Goal: Task Accomplishment & Management: Manage account settings

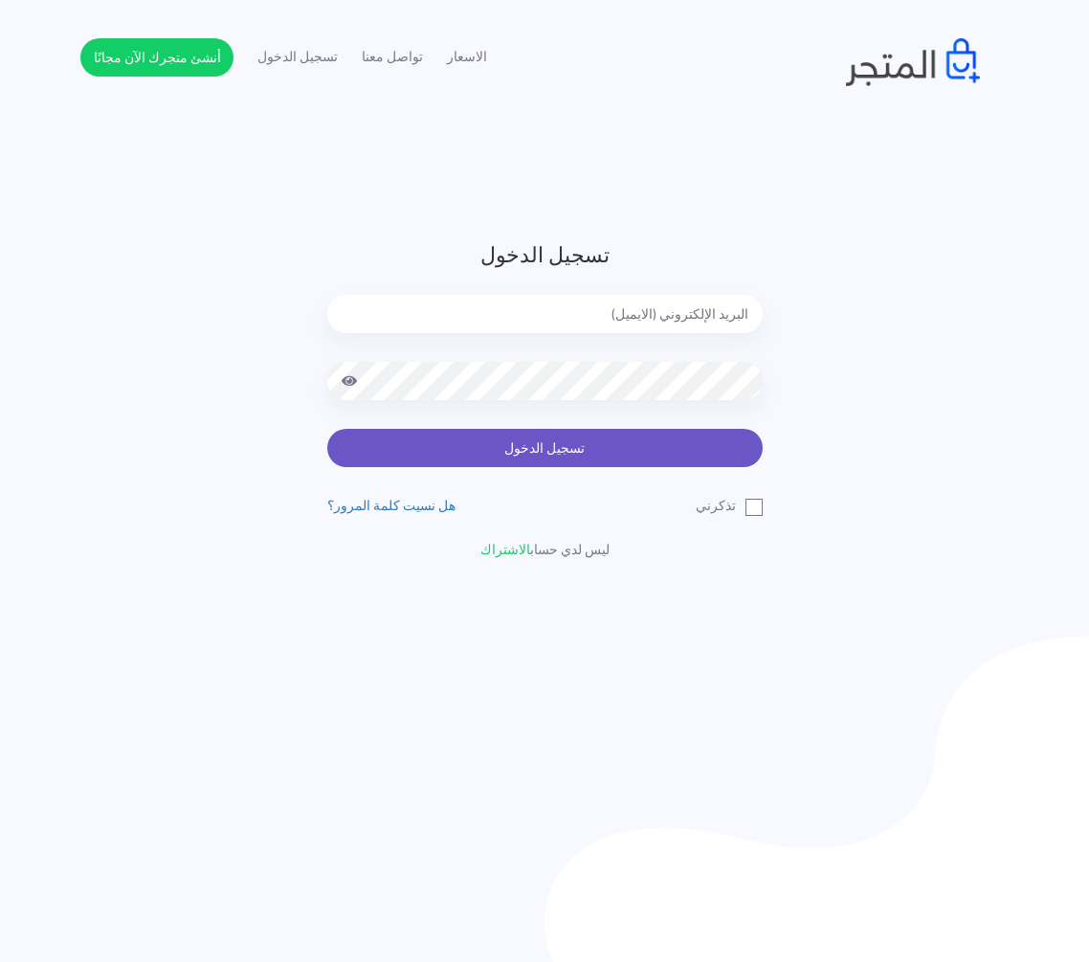
type input "[EMAIL_ADDRESS][DOMAIN_NAME]"
click at [564, 454] on button "تسجيل الدخول" at bounding box center [544, 448] width 435 height 38
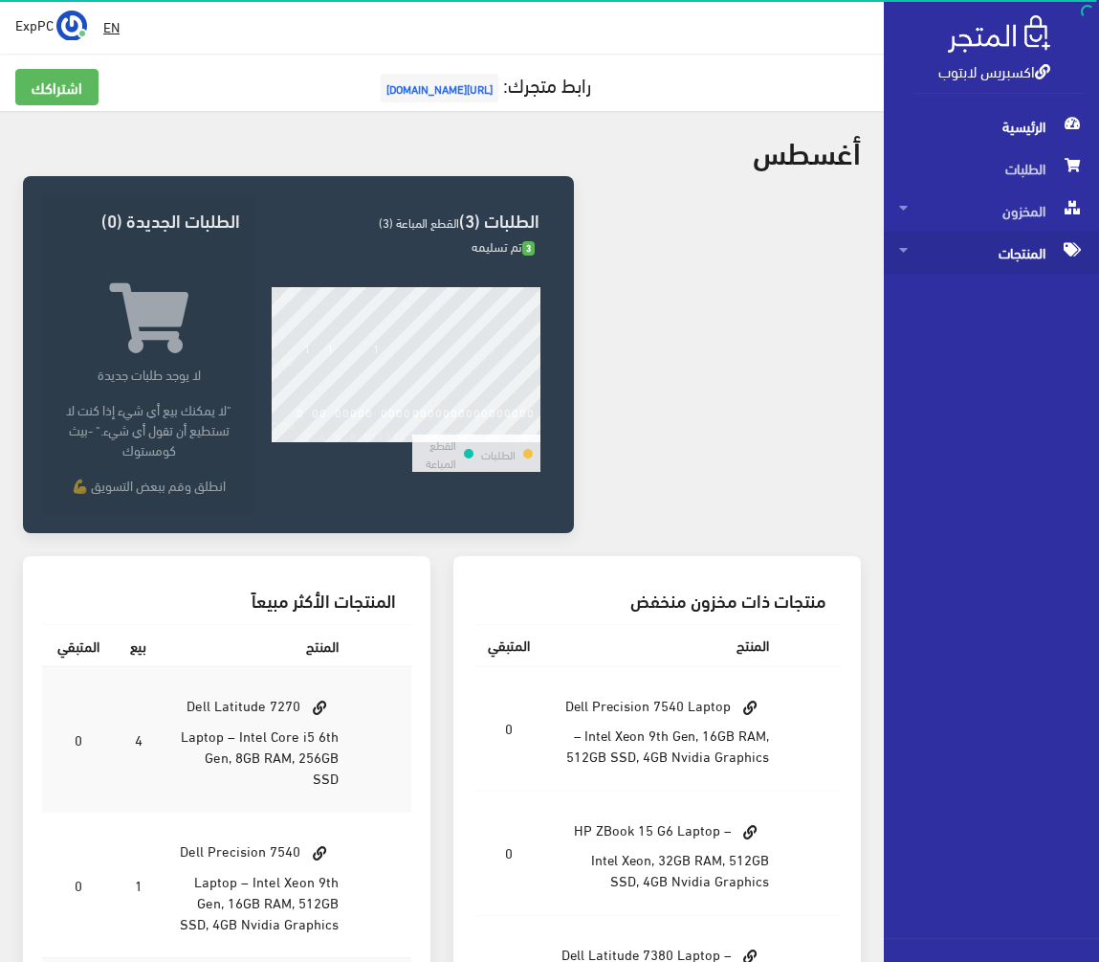
click at [1028, 260] on span "المنتجات" at bounding box center [991, 253] width 185 height 42
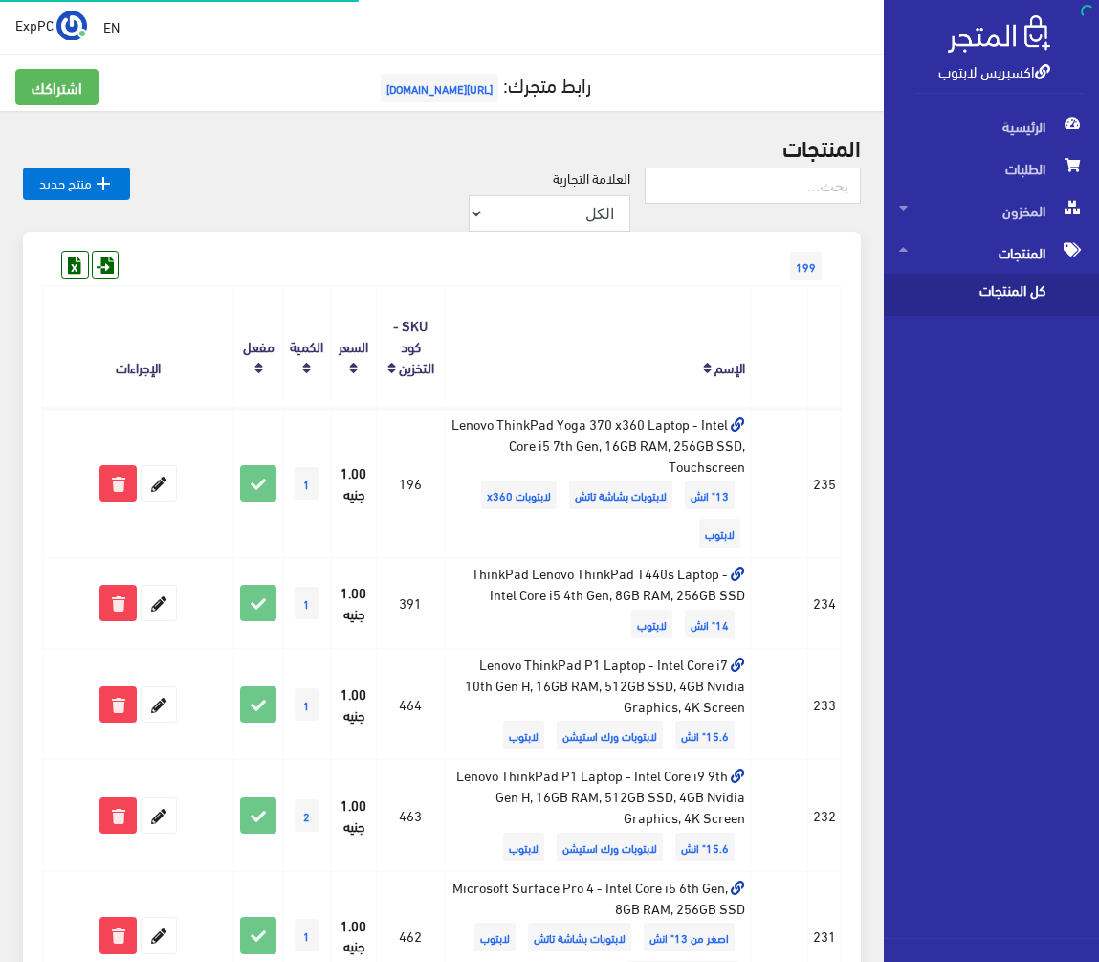
click at [1009, 292] on span "كل المنتجات" at bounding box center [971, 295] width 145 height 42
click at [777, 180] on input "text" at bounding box center [753, 185] width 216 height 36
type input "15u"
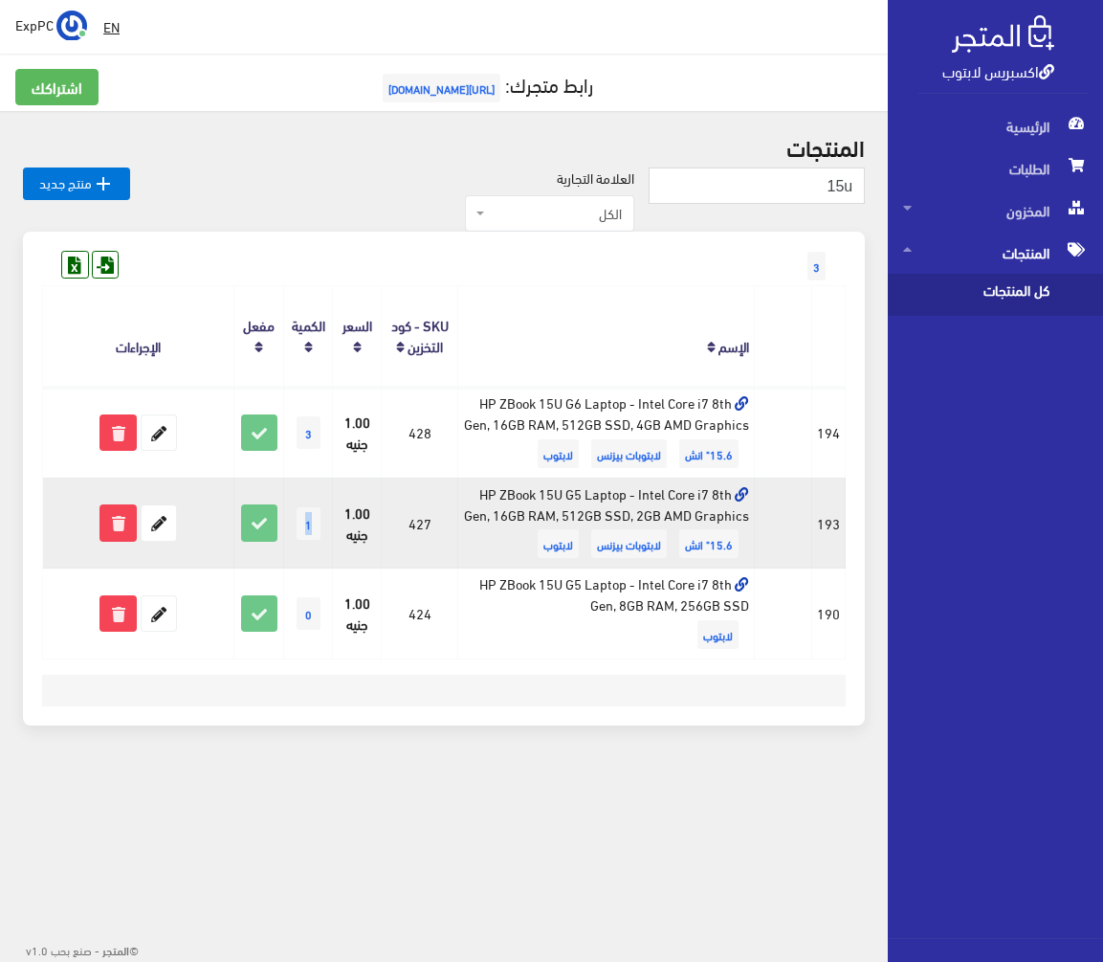
drag, startPoint x: 312, startPoint y: 529, endPoint x: 297, endPoint y: 525, distance: 15.8
click at [297, 525] on span "1" at bounding box center [309, 523] width 24 height 33
click at [167, 520] on icon at bounding box center [159, 522] width 34 height 34
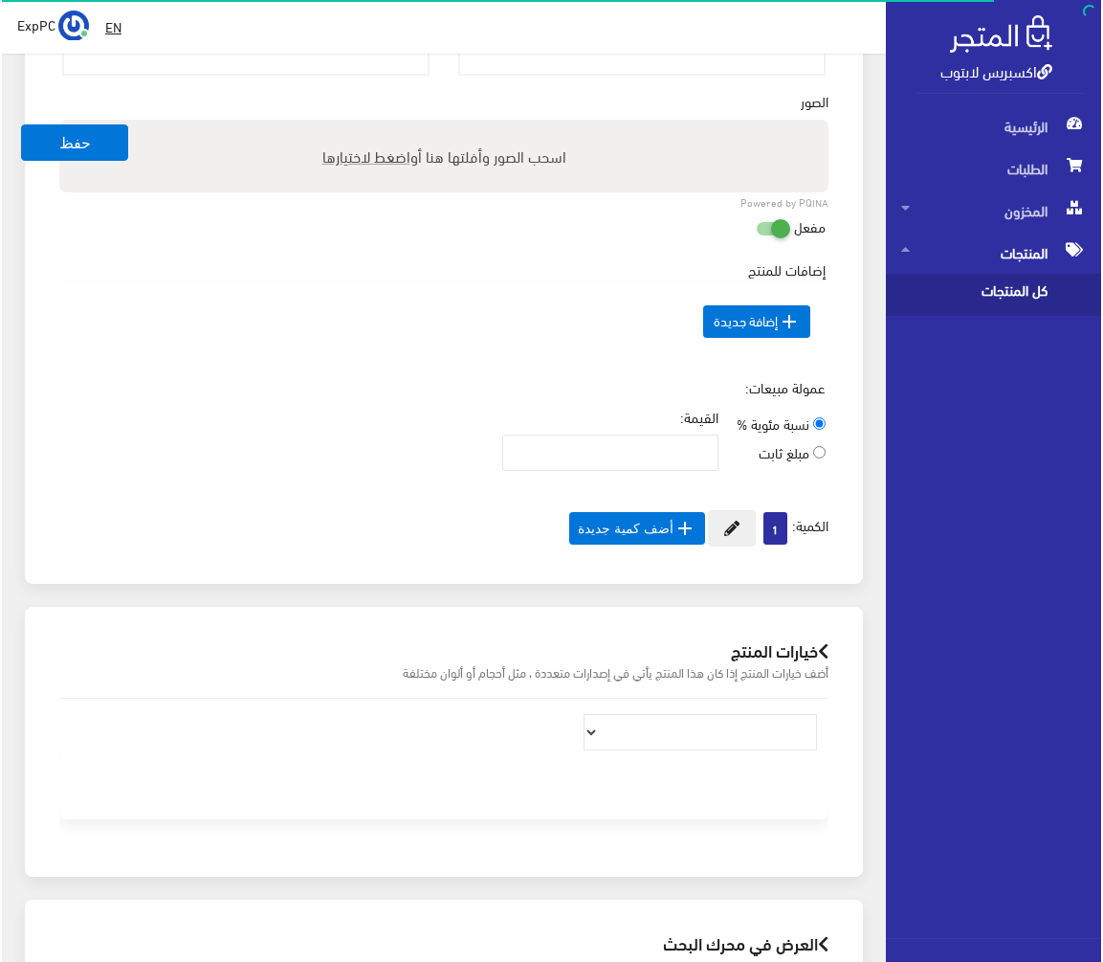
scroll to position [918, 0]
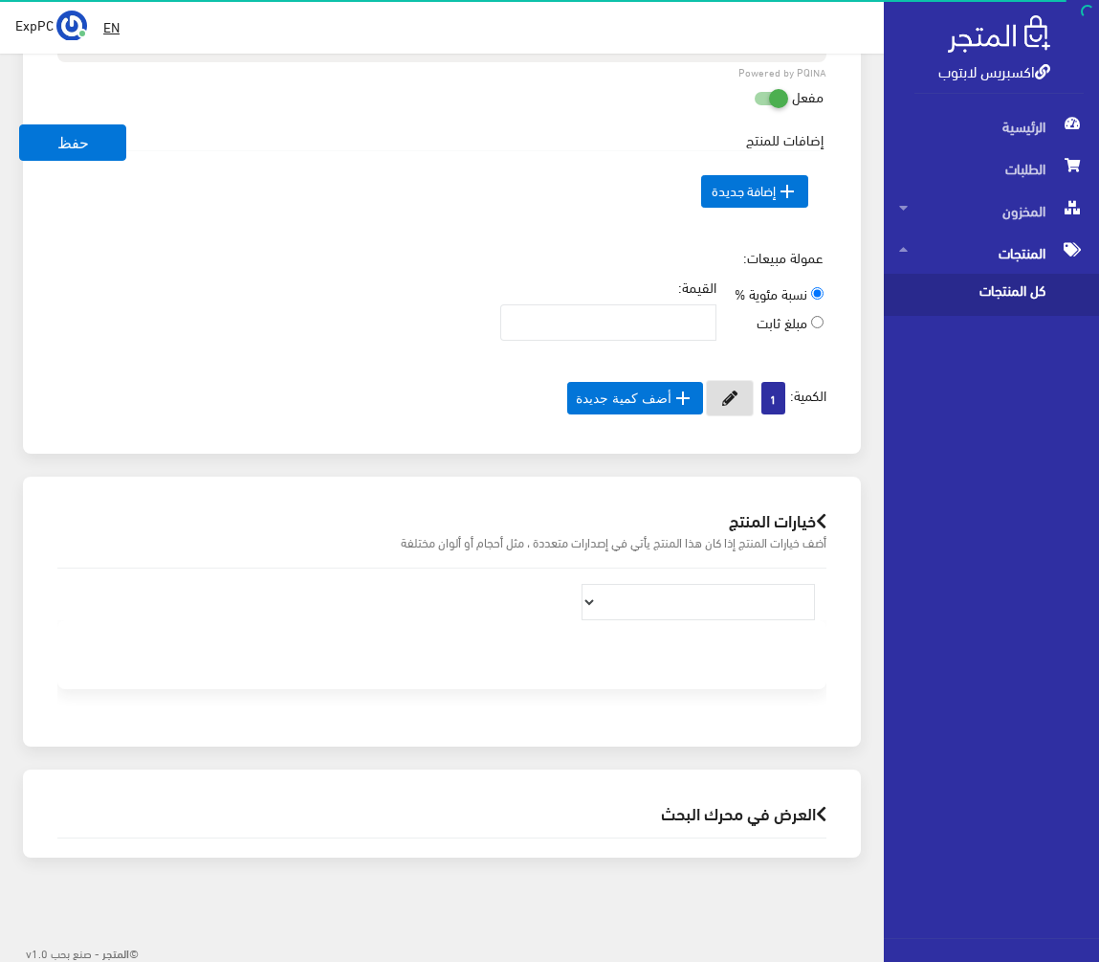
click at [734, 398] on icon at bounding box center [729, 397] width 15 height 15
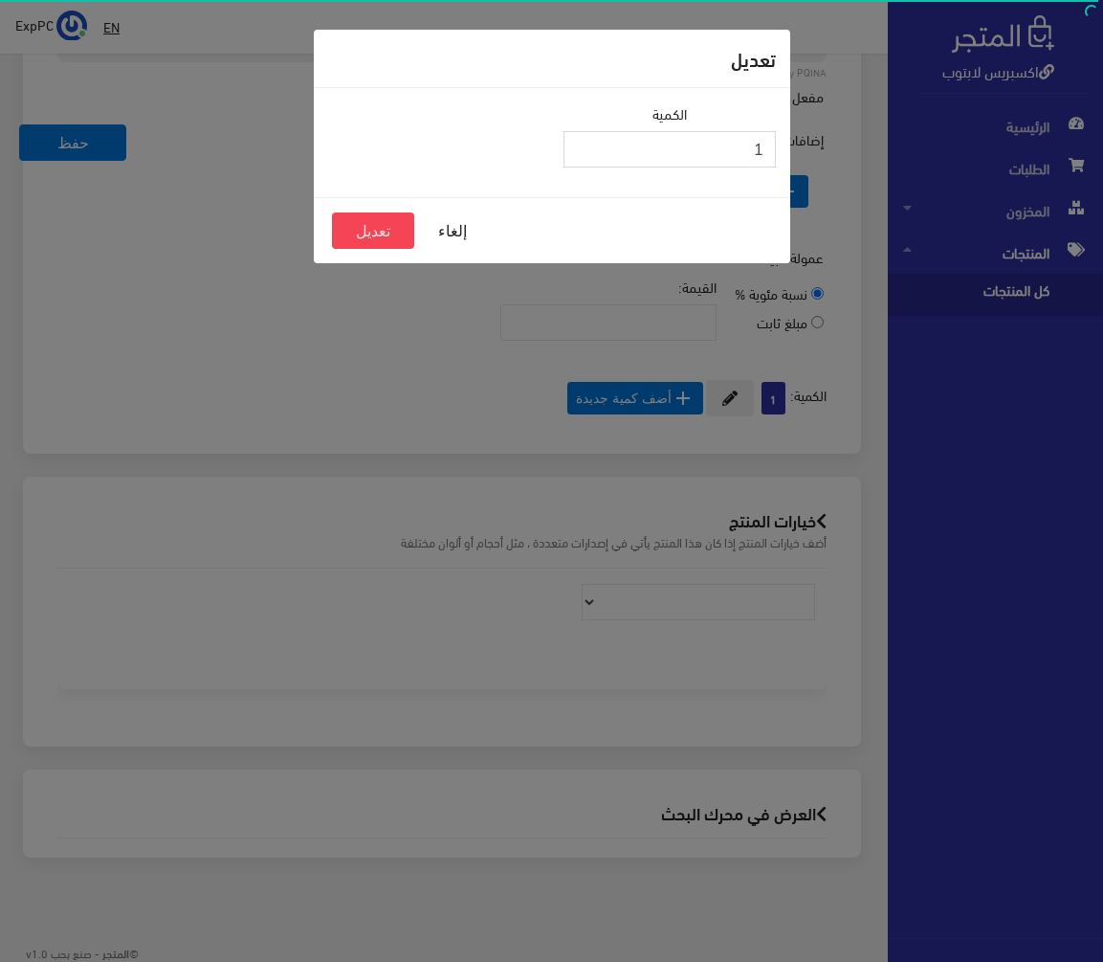
drag, startPoint x: 617, startPoint y: 145, endPoint x: 936, endPoint y: 140, distance: 318.7
click at [936, 140] on div "تعديل الكمية 1 إلغاء تعديل" at bounding box center [551, 481] width 1103 height 962
type input "0"
click at [380, 237] on button "تعديل" at bounding box center [373, 230] width 82 height 36
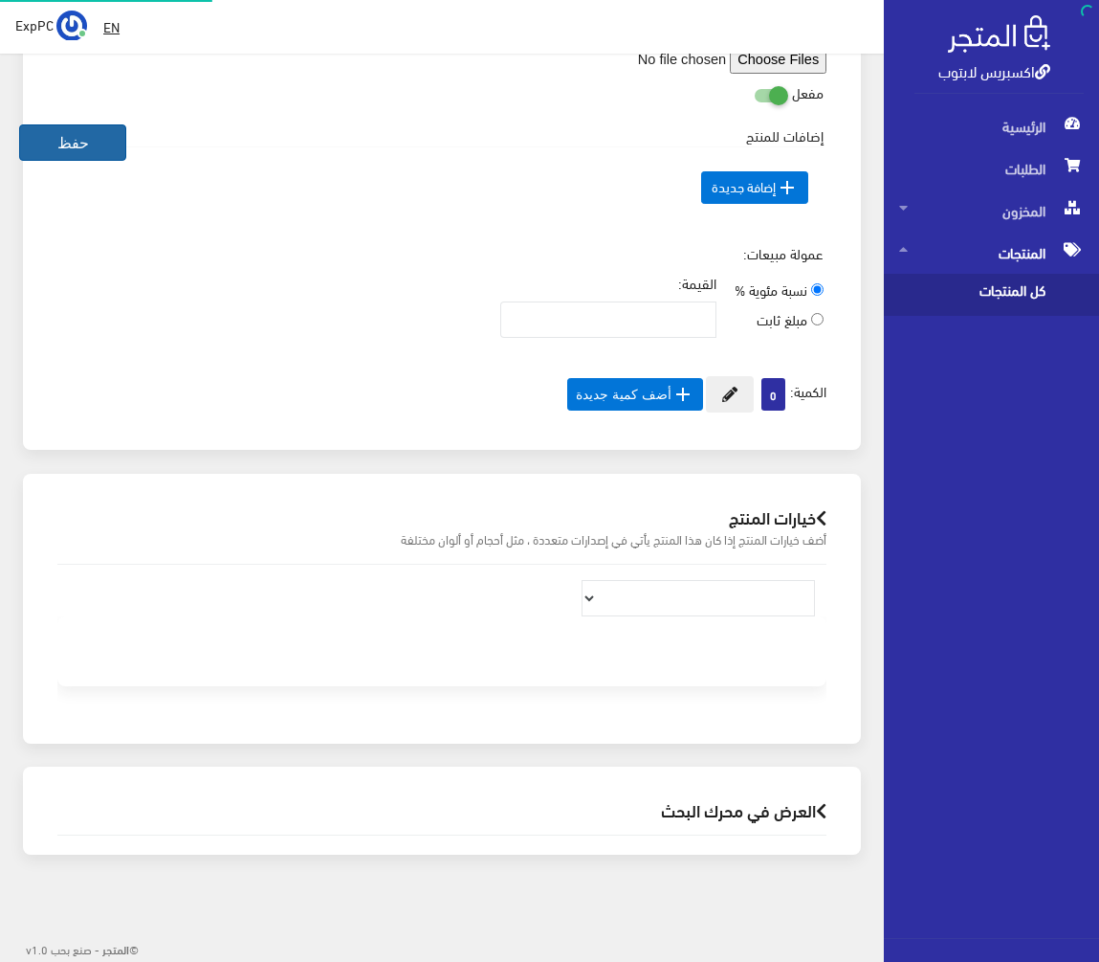
scroll to position [900, 0]
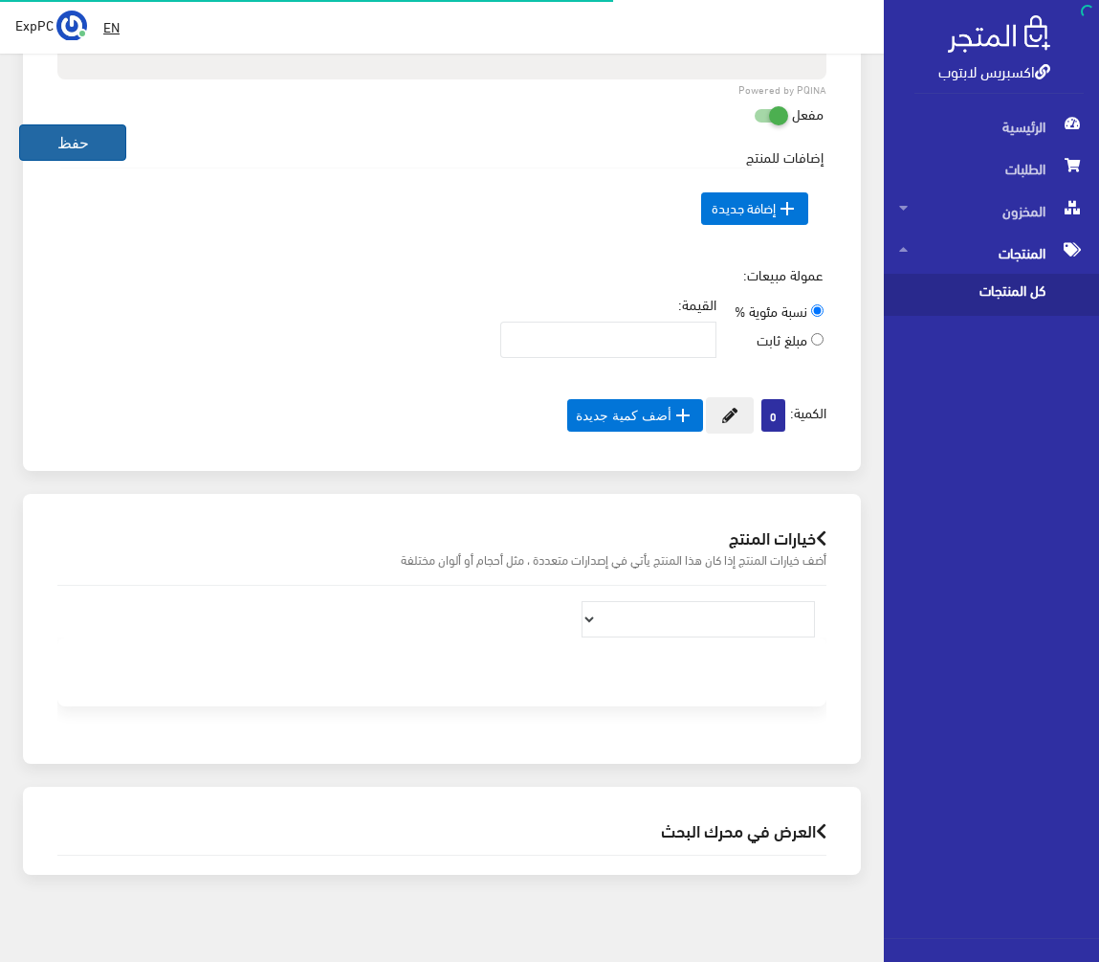
click at [89, 129] on button "حفظ" at bounding box center [72, 142] width 107 height 36
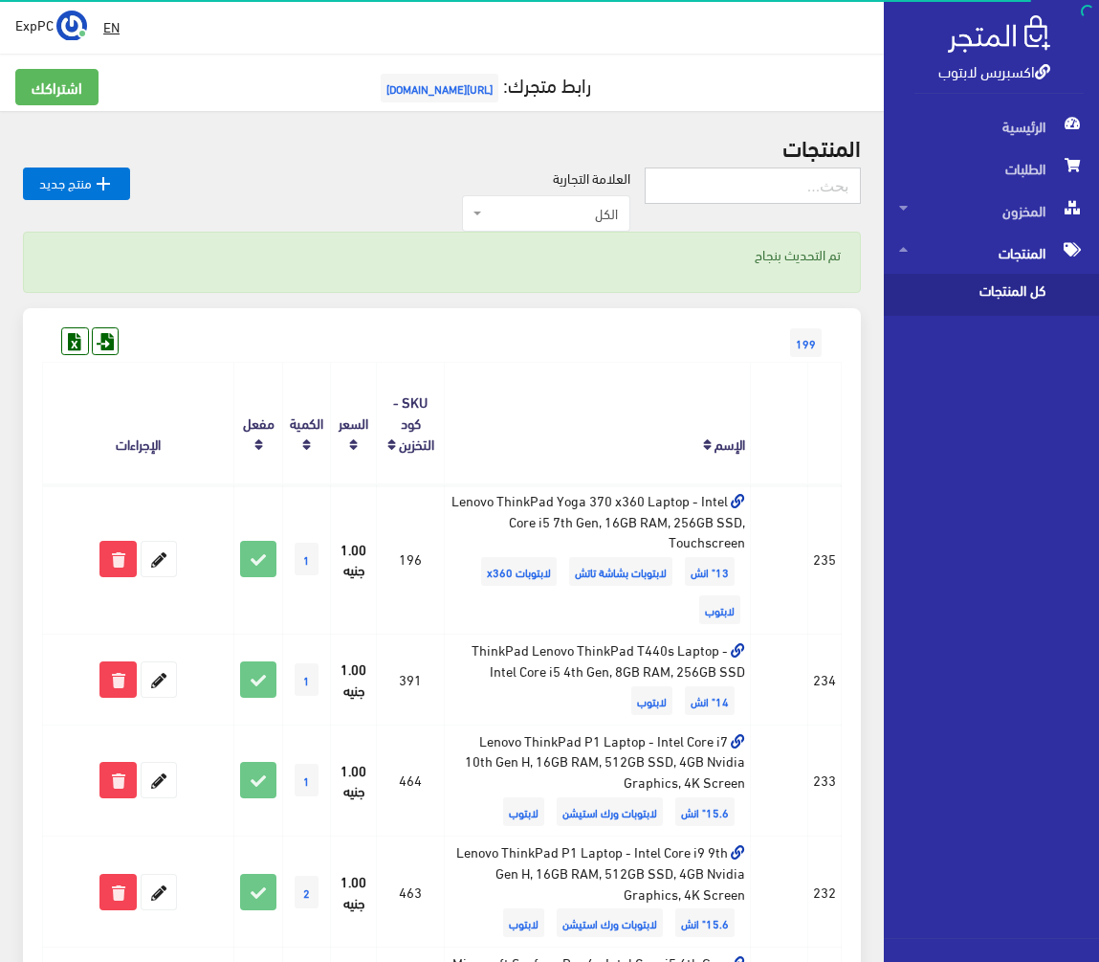
click at [737, 185] on input "text" at bounding box center [753, 185] width 216 height 36
type input "15u"
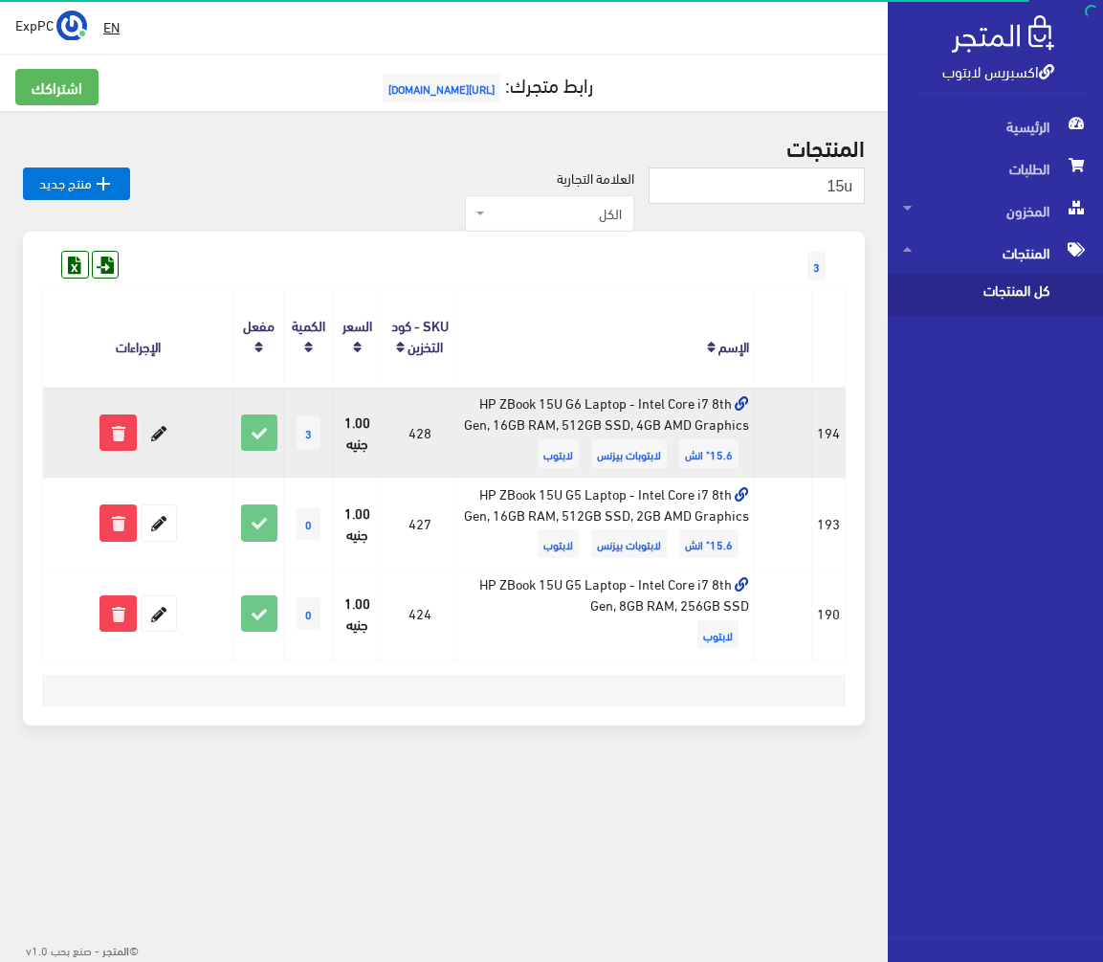
click at [150, 432] on icon at bounding box center [159, 432] width 34 height 34
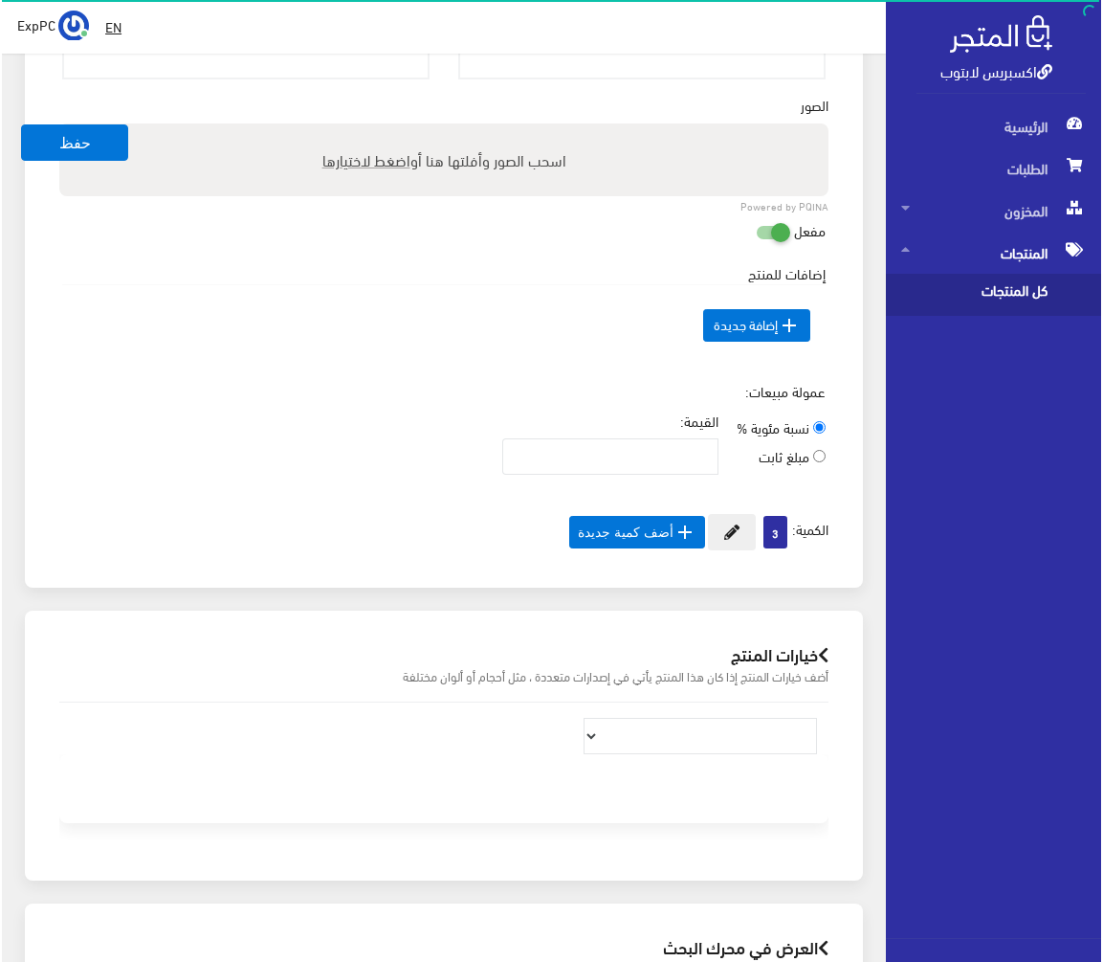
scroll to position [918, 0]
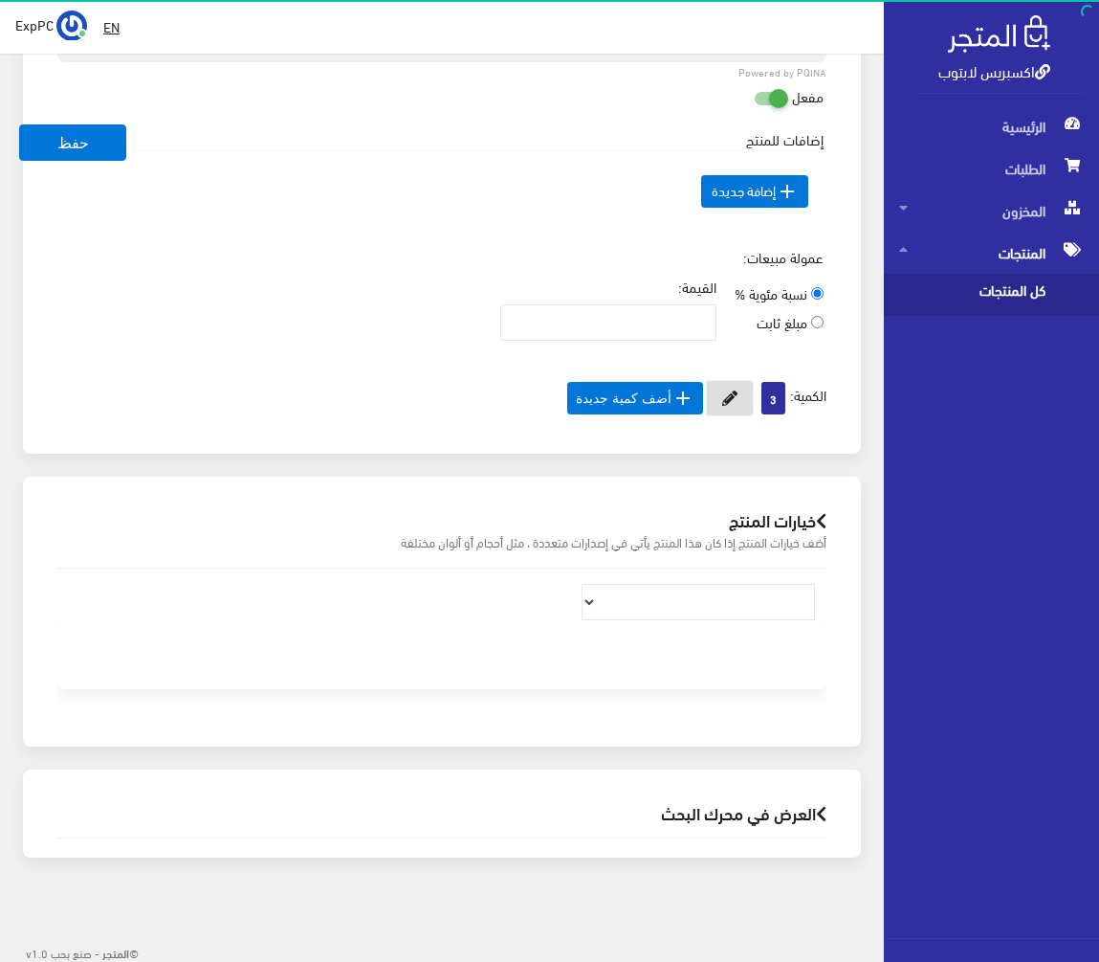
click at [722, 400] on icon at bounding box center [729, 397] width 15 height 15
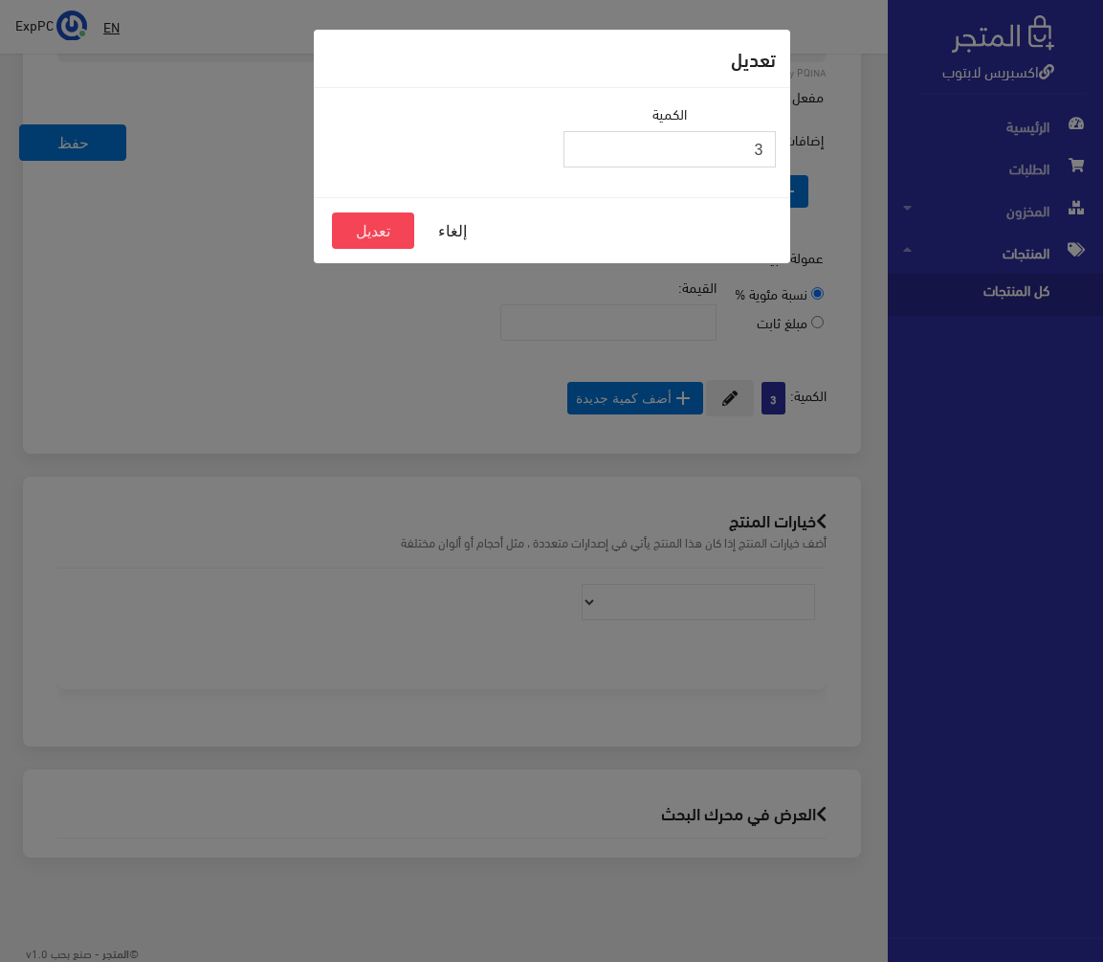
drag, startPoint x: 683, startPoint y: 150, endPoint x: 911, endPoint y: 148, distance: 227.7
click at [911, 148] on div "تعديل الكمية 3 إلغاء تعديل" at bounding box center [551, 481] width 1103 height 962
type input "1"
click at [401, 225] on button "تعديل" at bounding box center [373, 230] width 82 height 36
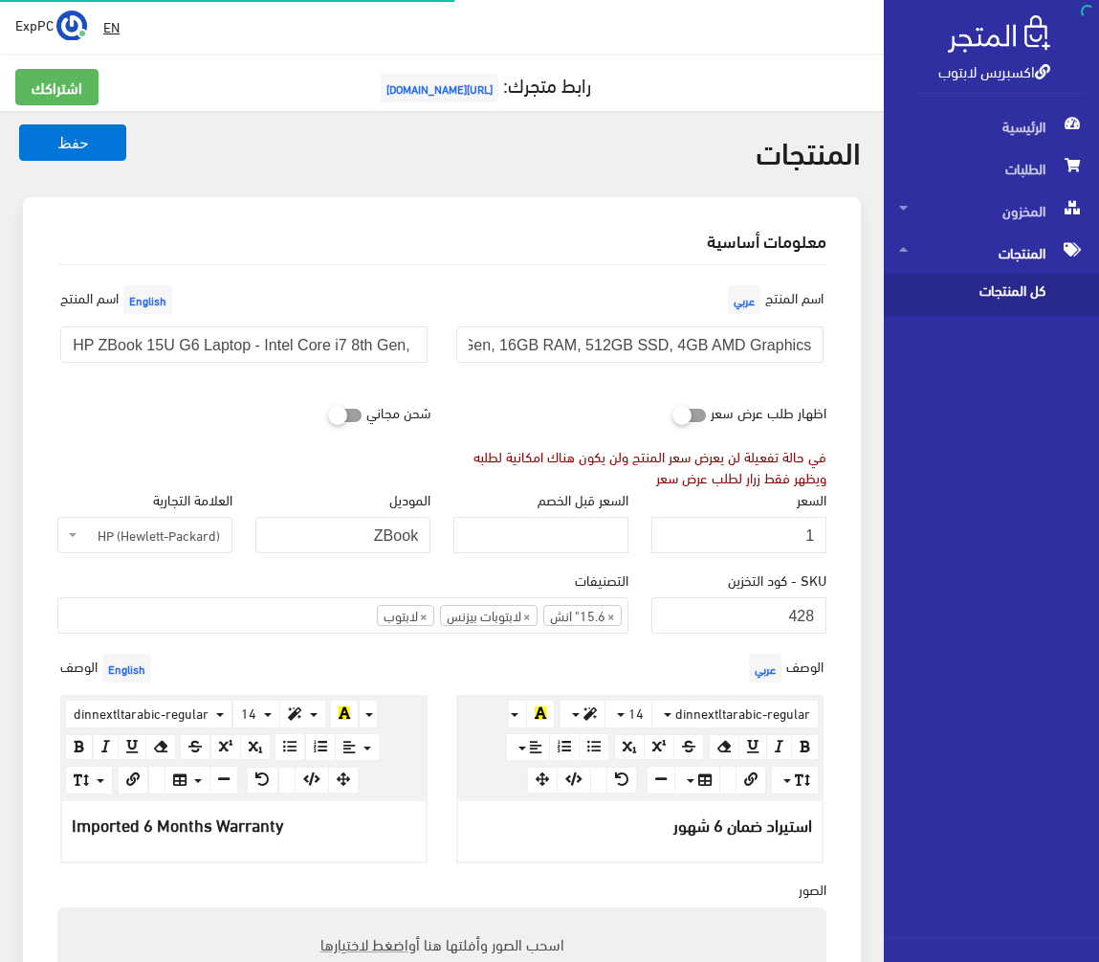
scroll to position [856, 0]
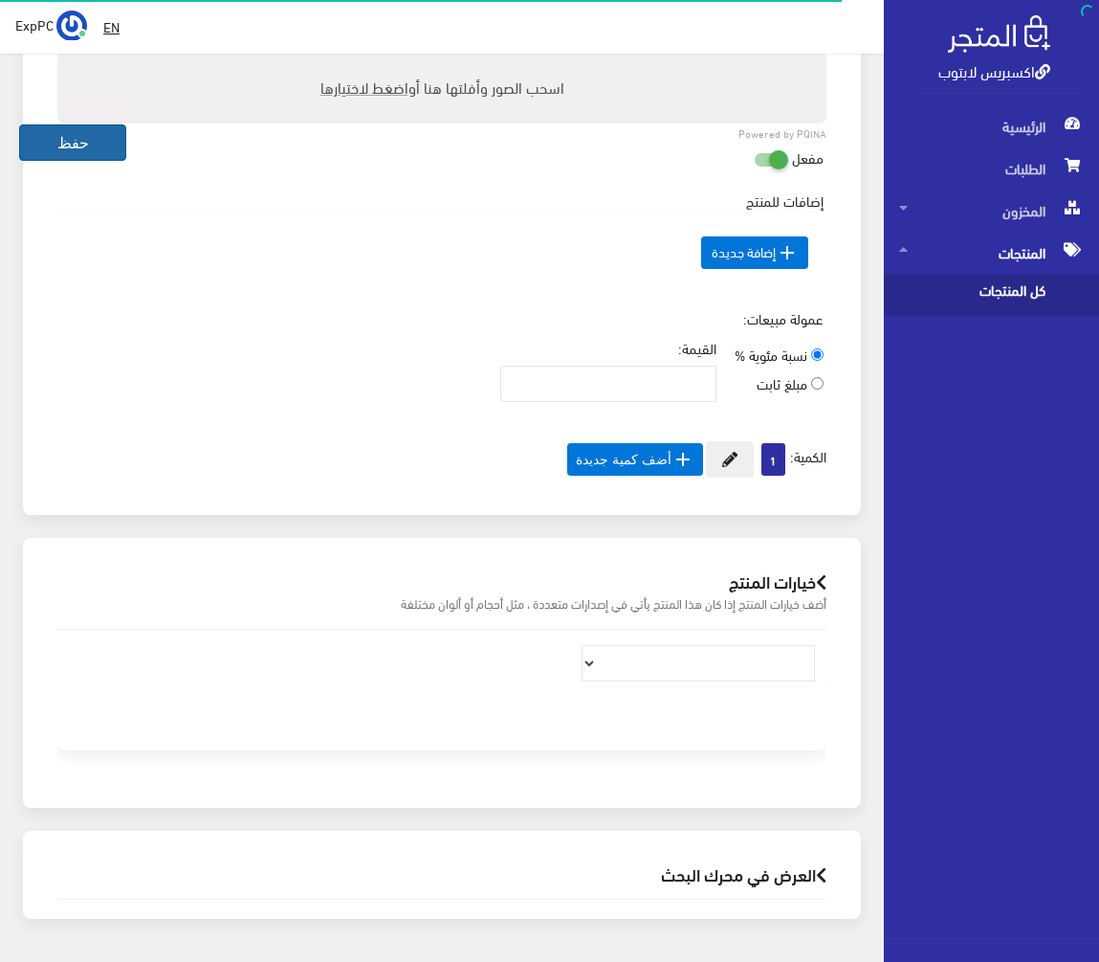
click at [95, 141] on button "حفظ" at bounding box center [72, 142] width 107 height 36
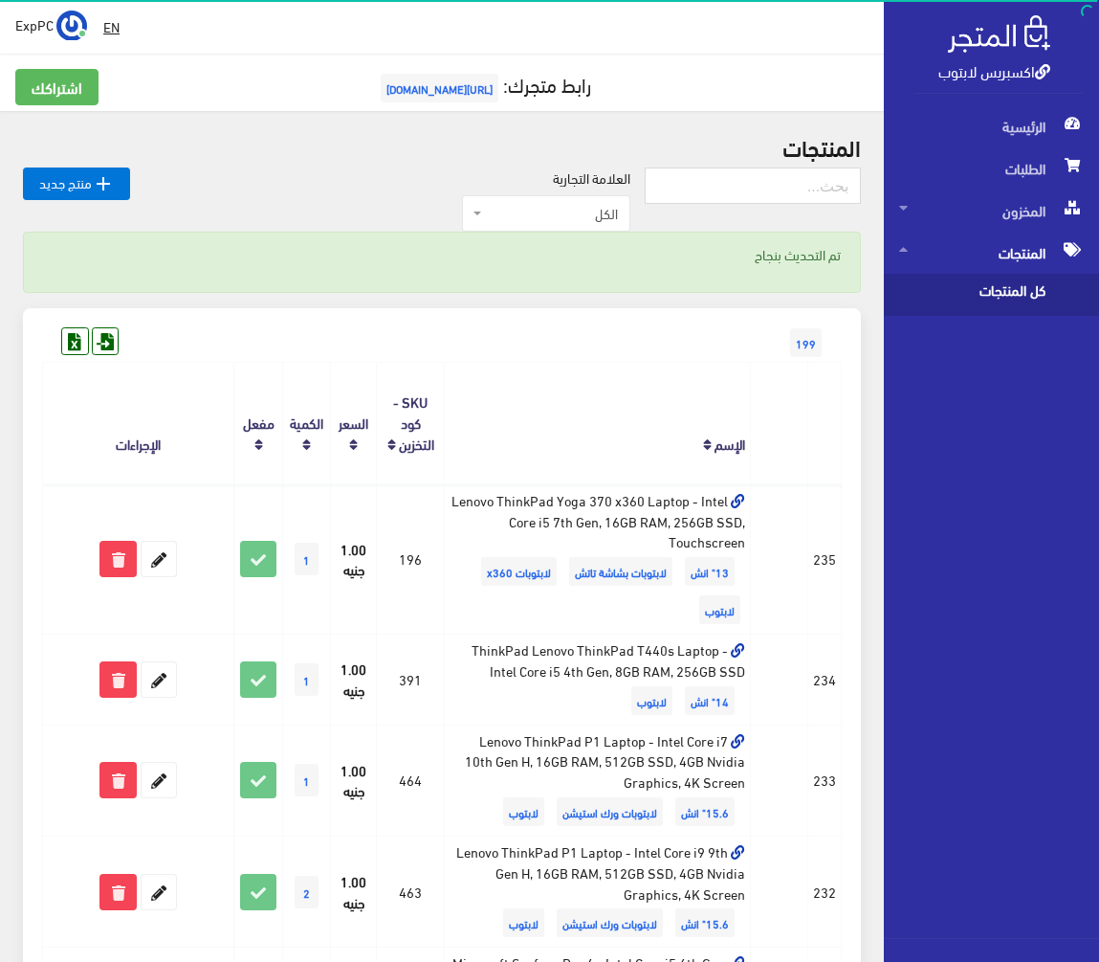
click at [631, 443] on th "الإسم" at bounding box center [598, 424] width 306 height 122
click at [765, 190] on input "text" at bounding box center [753, 185] width 216 height 36
type input "7280"
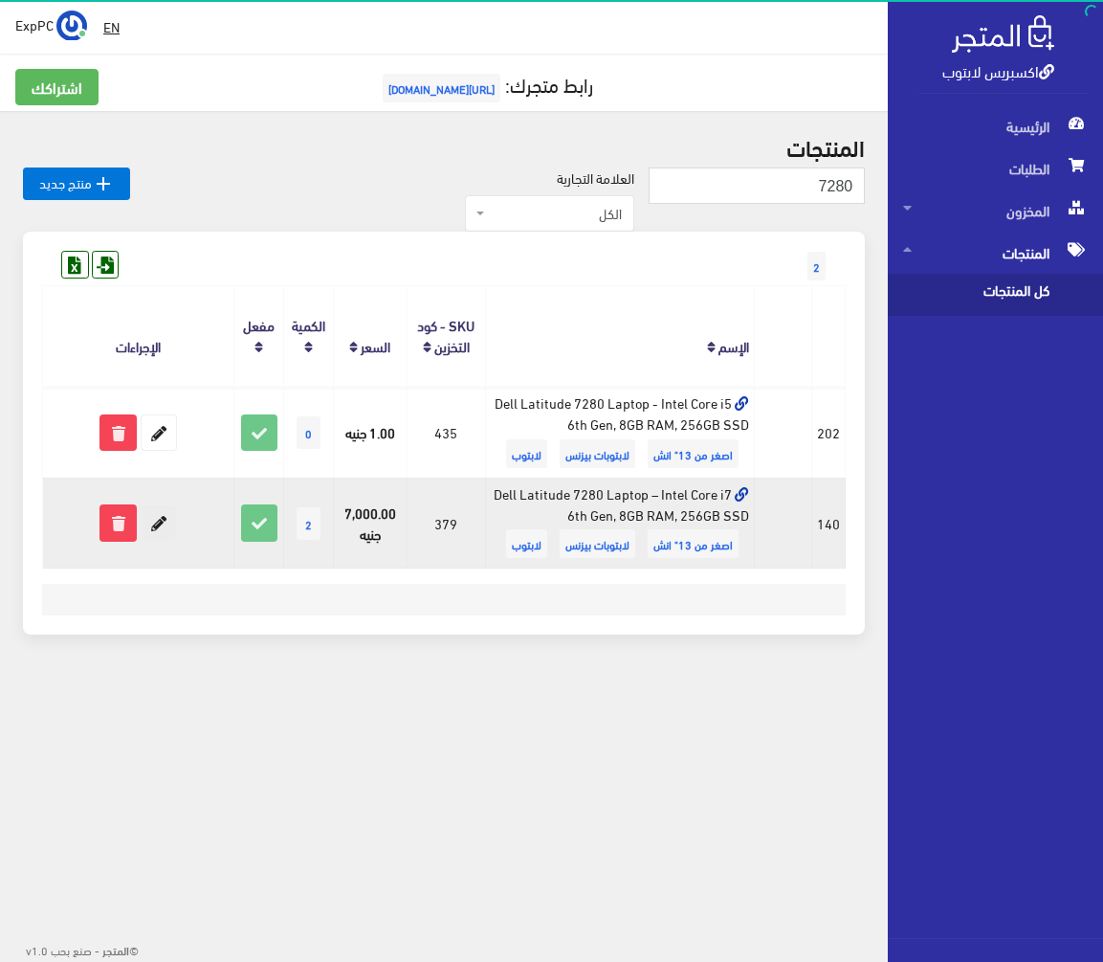
click at [168, 520] on icon at bounding box center [159, 522] width 34 height 34
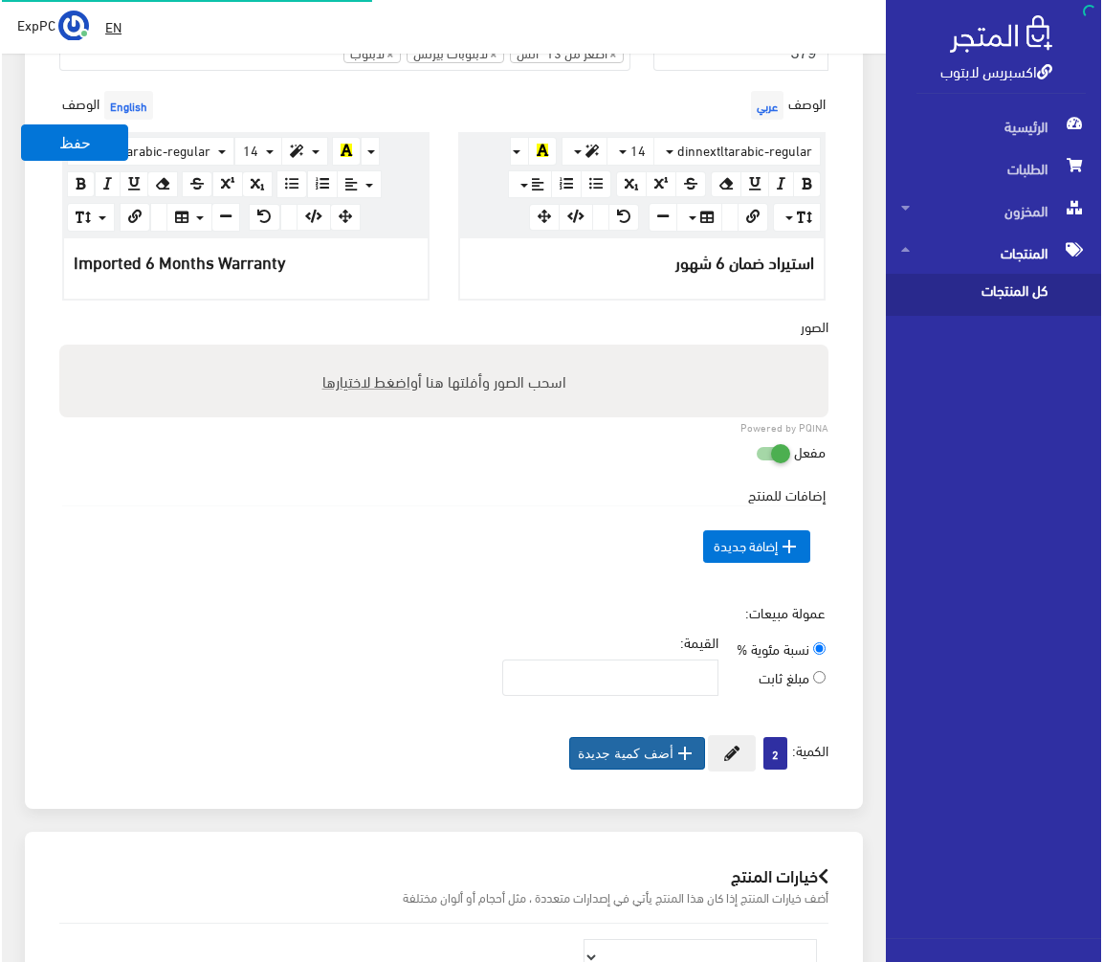
scroll to position [670, 0]
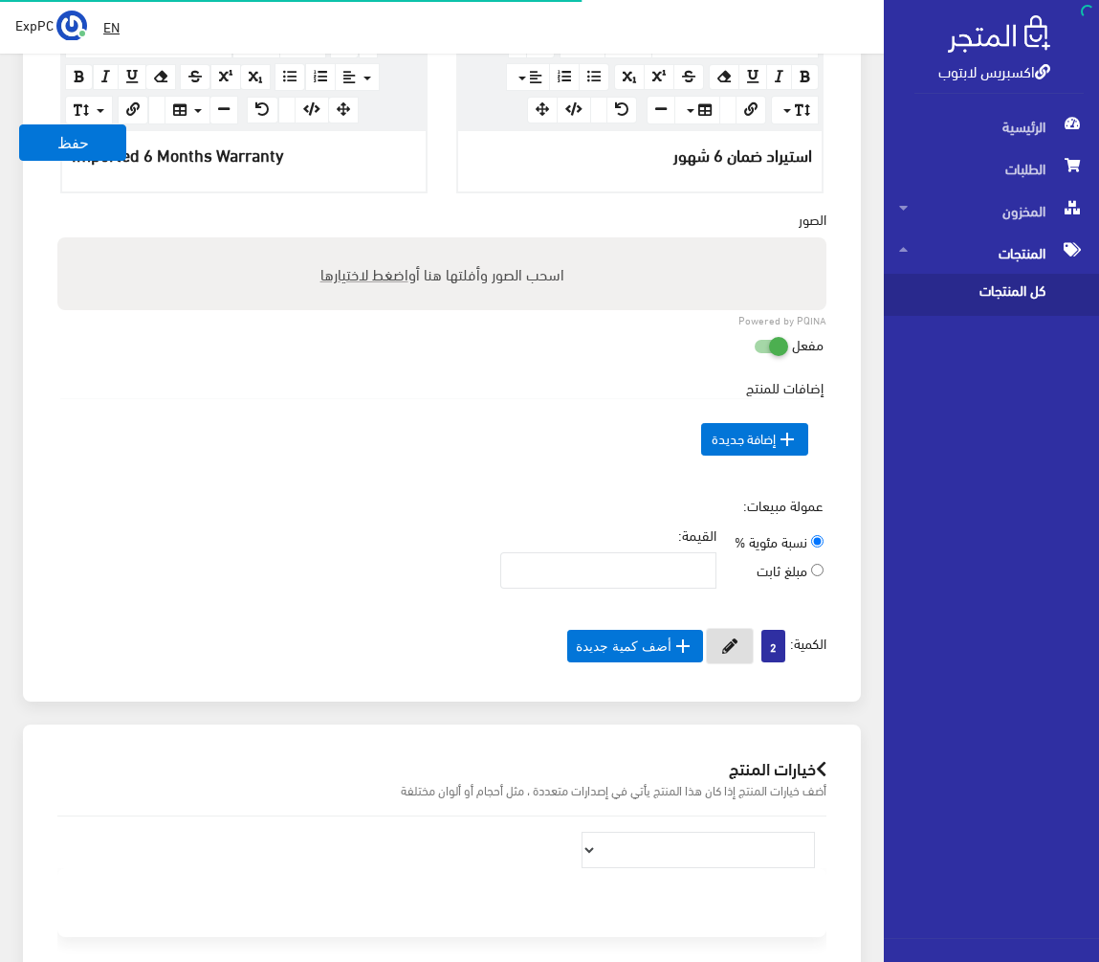
click at [730, 638] on icon at bounding box center [729, 645] width 15 height 15
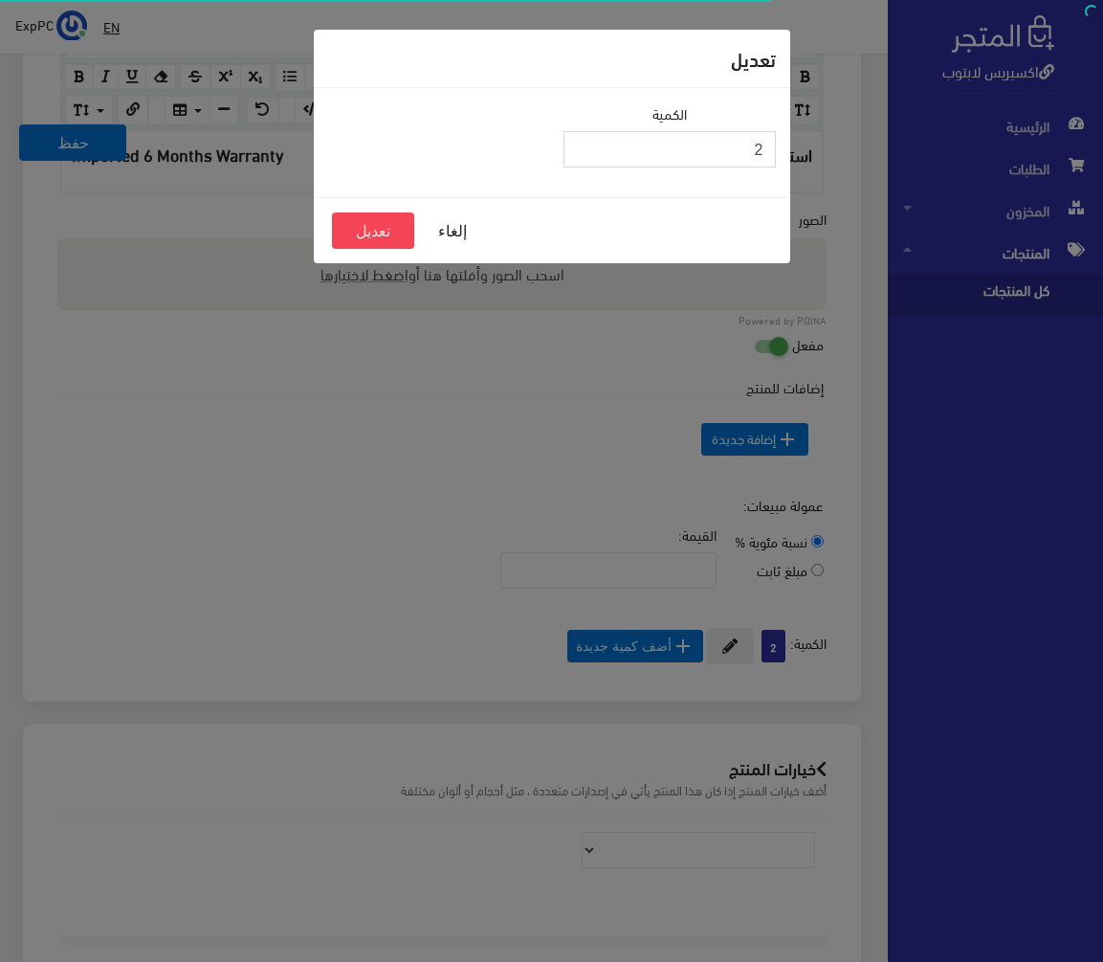
drag, startPoint x: 639, startPoint y: 152, endPoint x: 1118, endPoint y: 137, distance: 479.6
type input "1"
click at [372, 224] on button "تعديل" at bounding box center [373, 230] width 82 height 36
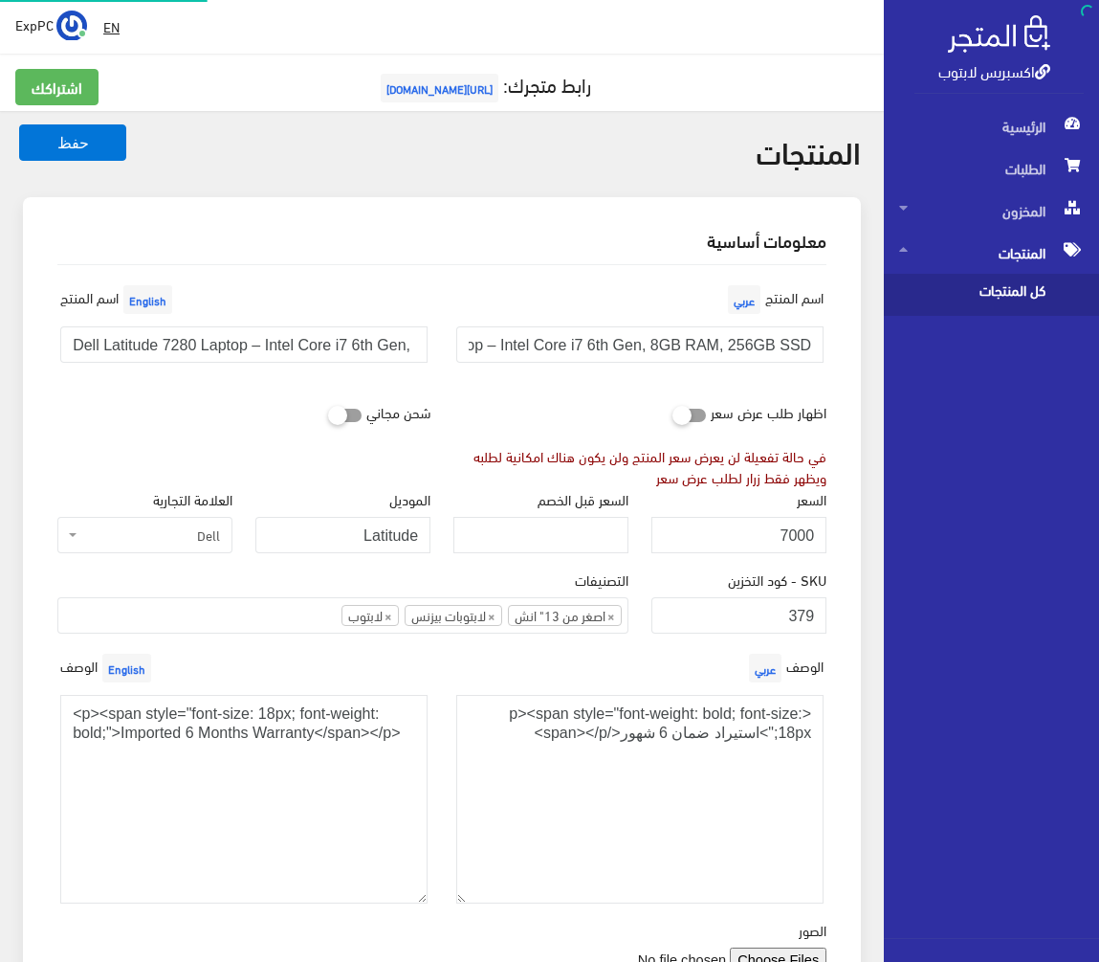
scroll to position [733, 0]
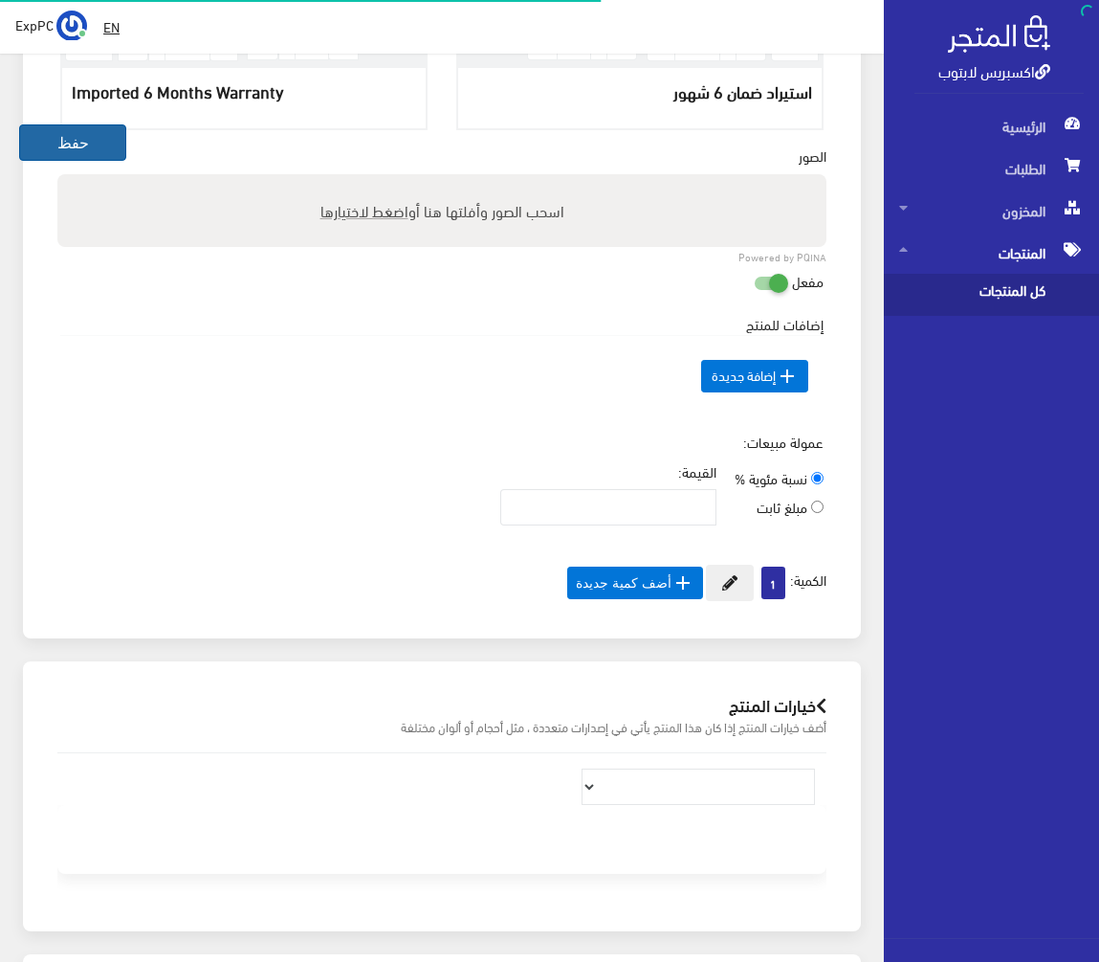
click at [58, 139] on button "حفظ" at bounding box center [72, 142] width 107 height 36
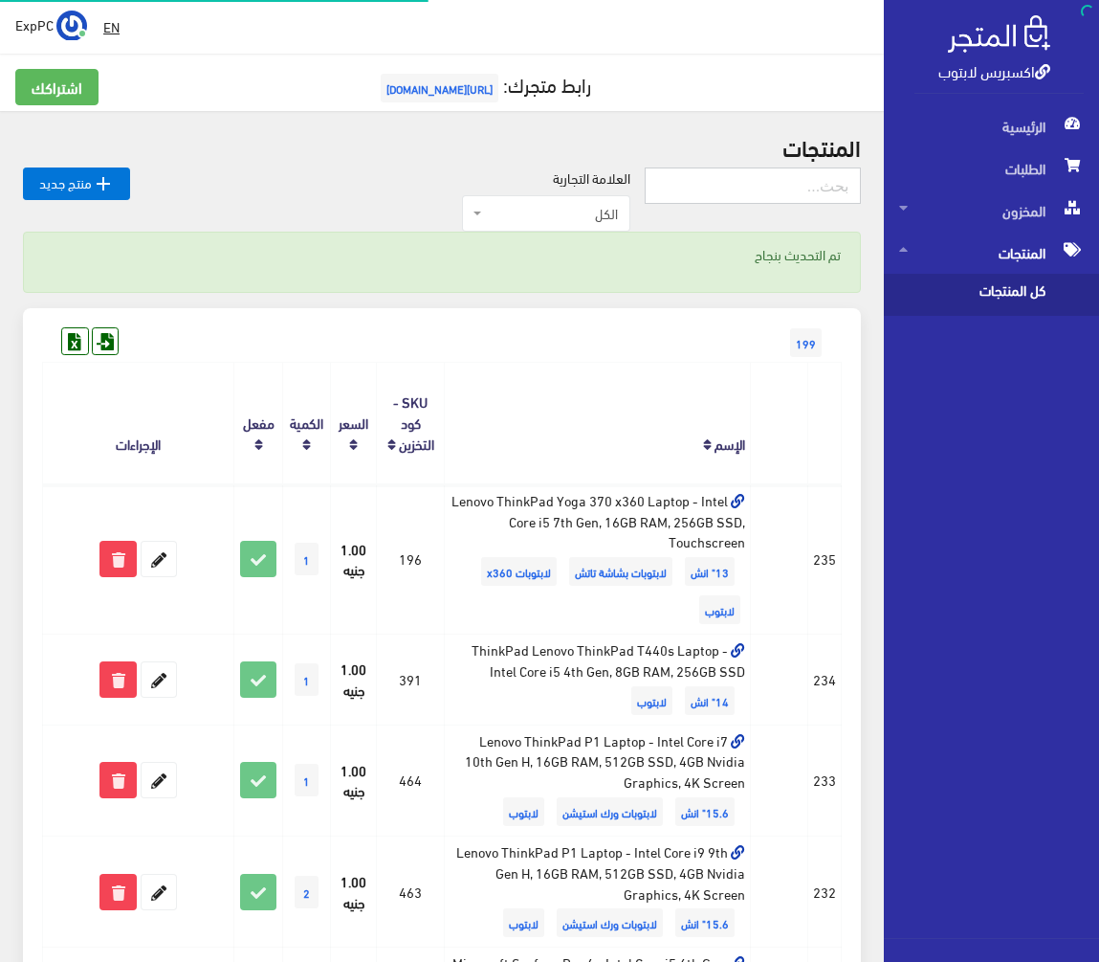
click at [818, 185] on input "text" at bounding box center [753, 185] width 216 height 36
type input "14u"
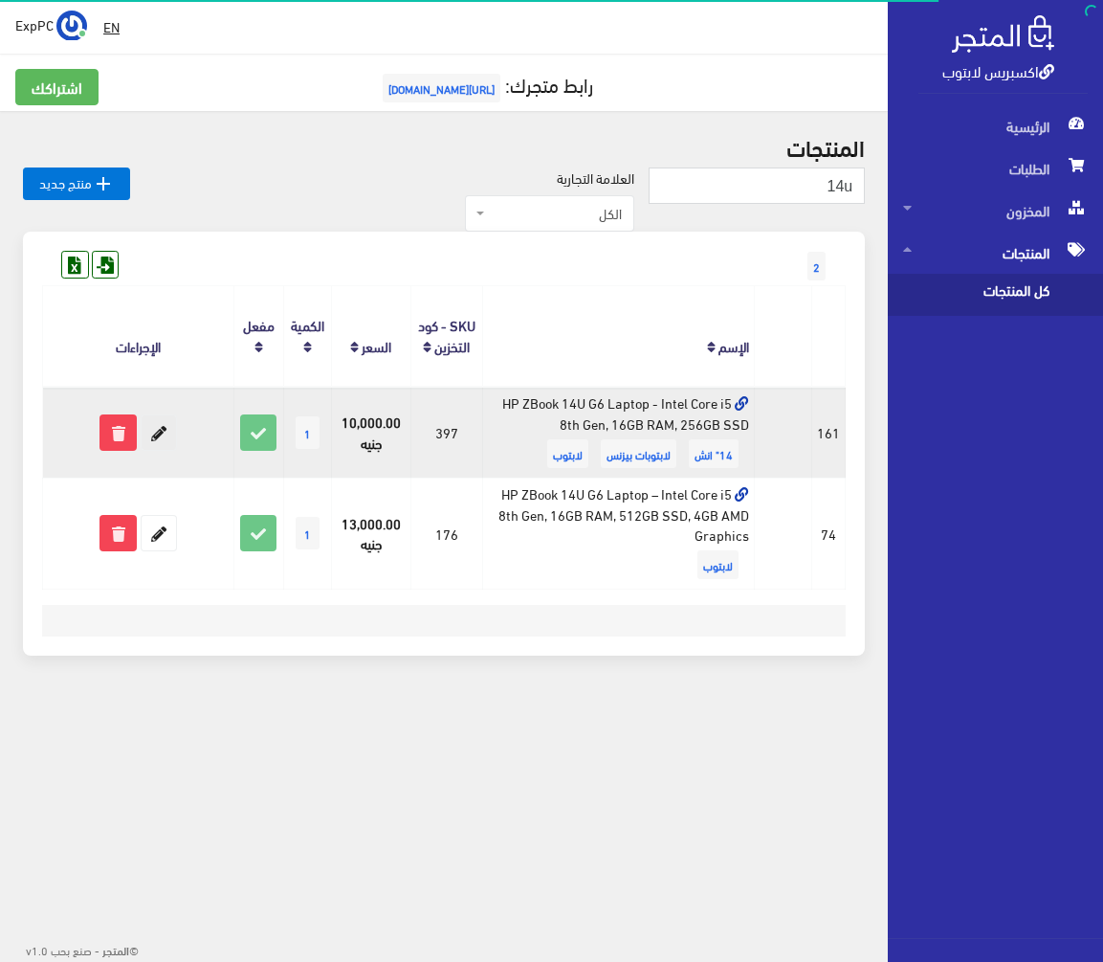
click at [163, 421] on icon at bounding box center [159, 432] width 34 height 34
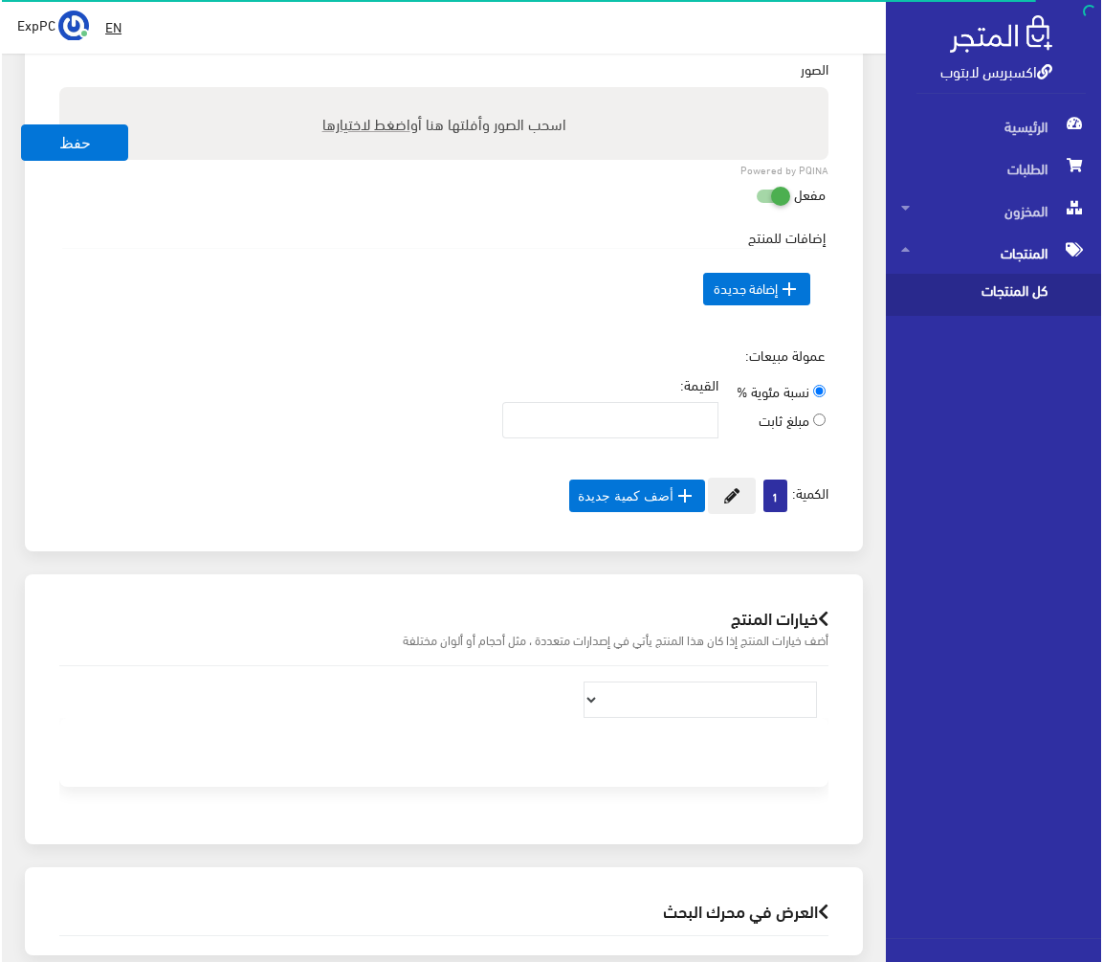
scroll to position [918, 0]
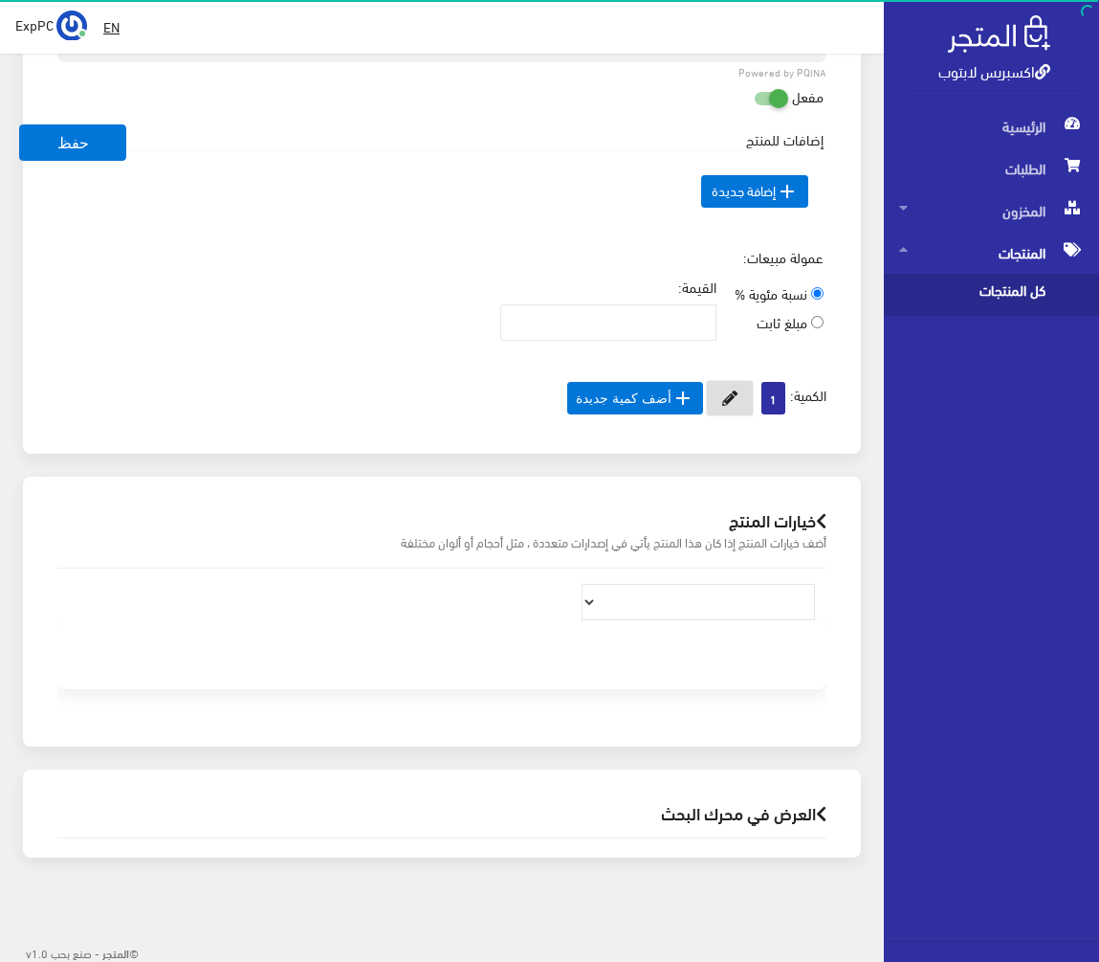
click at [714, 390] on button at bounding box center [730, 398] width 48 height 36
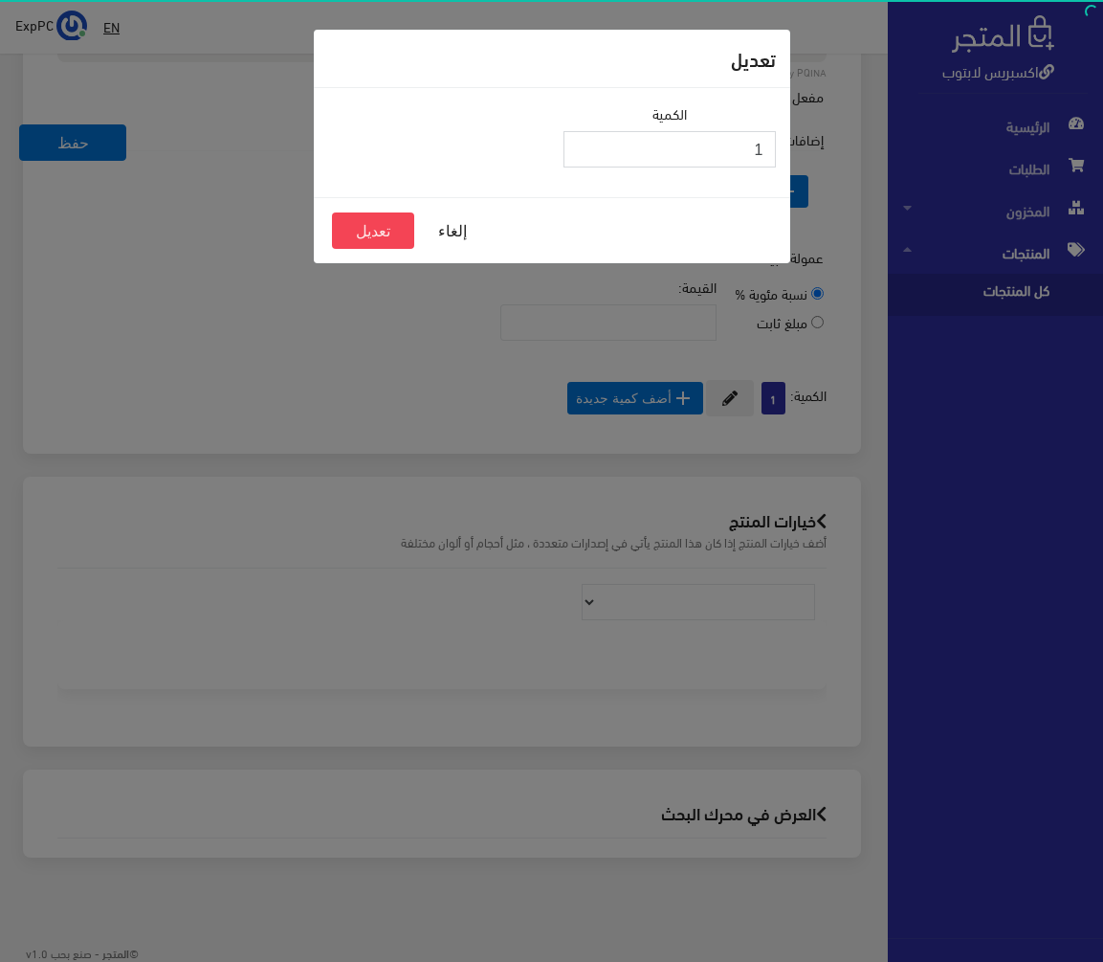
drag, startPoint x: 709, startPoint y: 143, endPoint x: 951, endPoint y: 127, distance: 242.5
click at [951, 127] on div "تعديل الكمية 1 إلغاء تعديل" at bounding box center [551, 481] width 1103 height 962
type input "0"
click at [370, 218] on button "تعديل" at bounding box center [373, 230] width 82 height 36
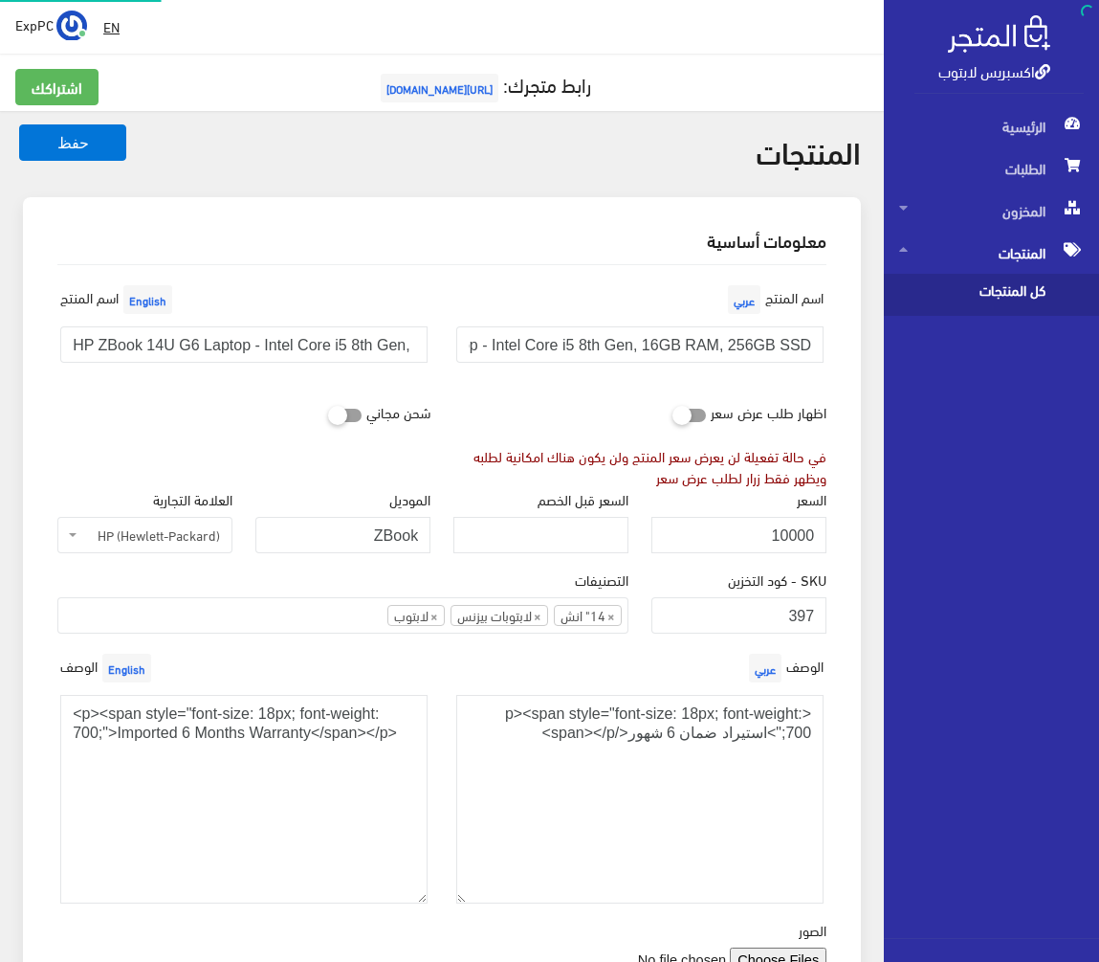
scroll to position [900, 0]
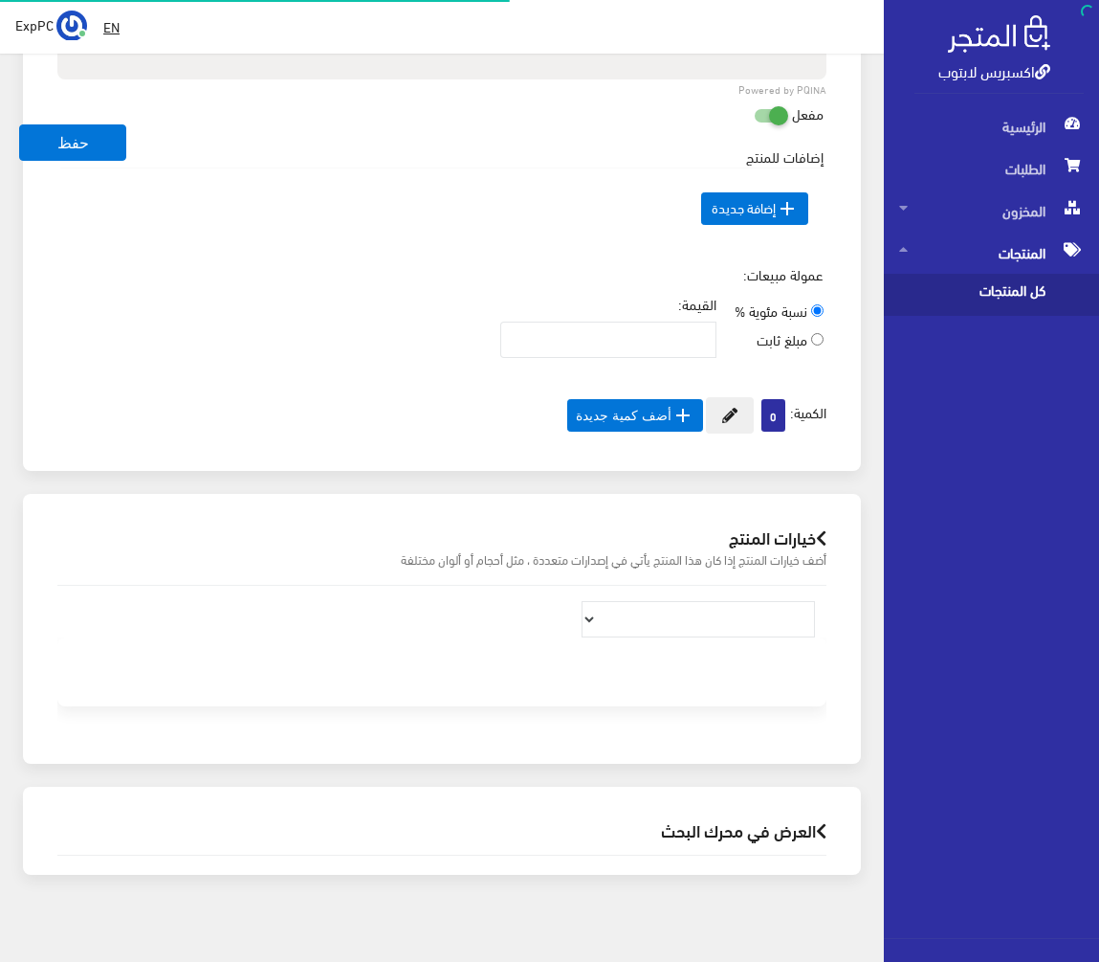
click at [983, 292] on span "كل المنتجات" at bounding box center [971, 295] width 145 height 42
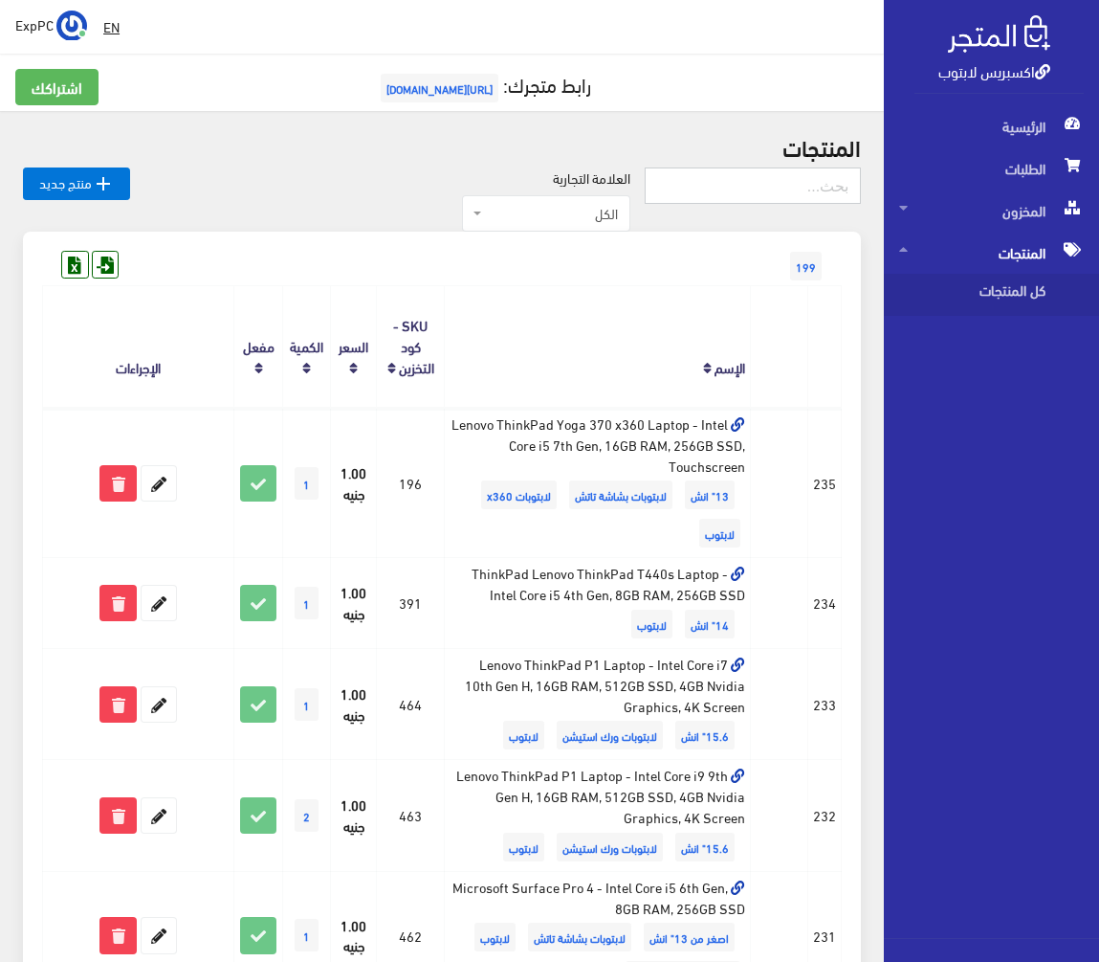
click at [765, 184] on input "text" at bounding box center [753, 185] width 216 height 36
type input "rugged"
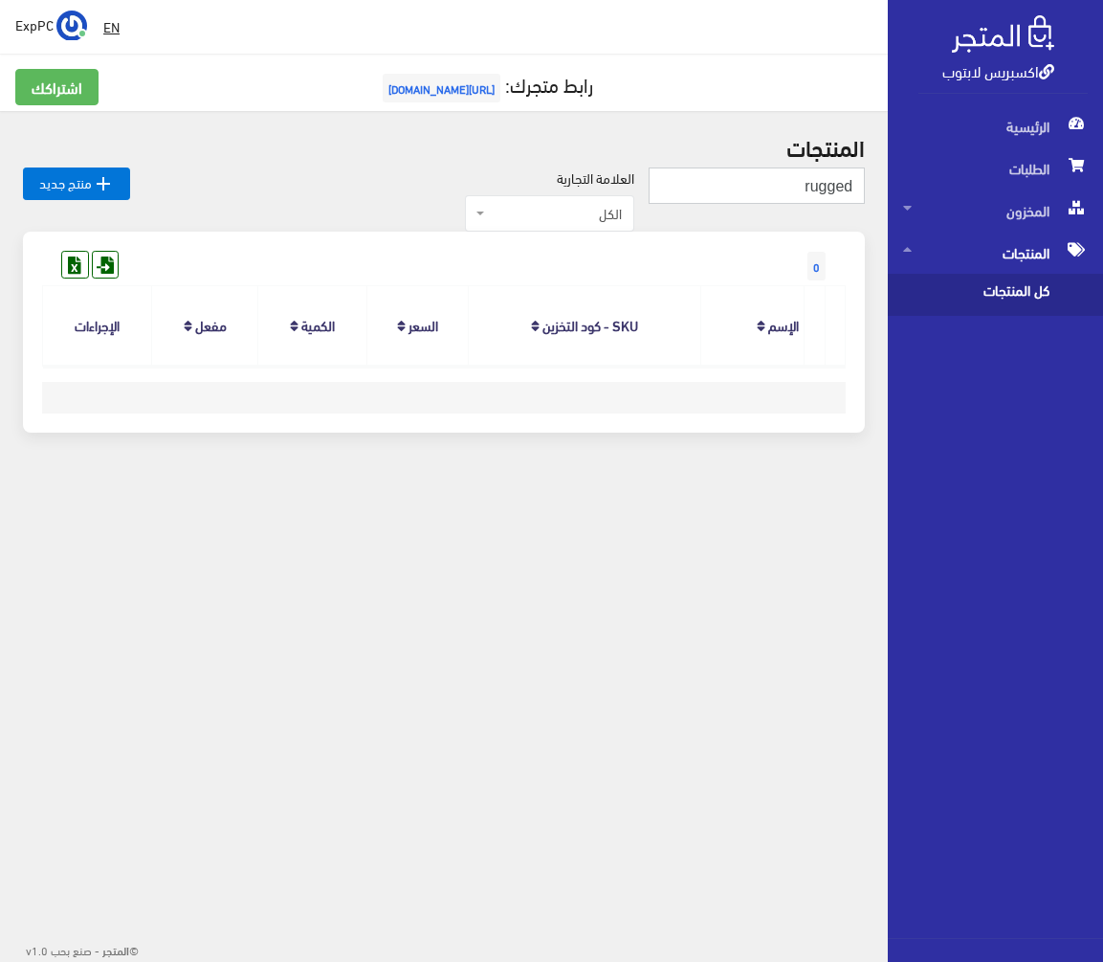
click at [790, 193] on input "rugged" at bounding box center [757, 185] width 216 height 36
type input "5480"
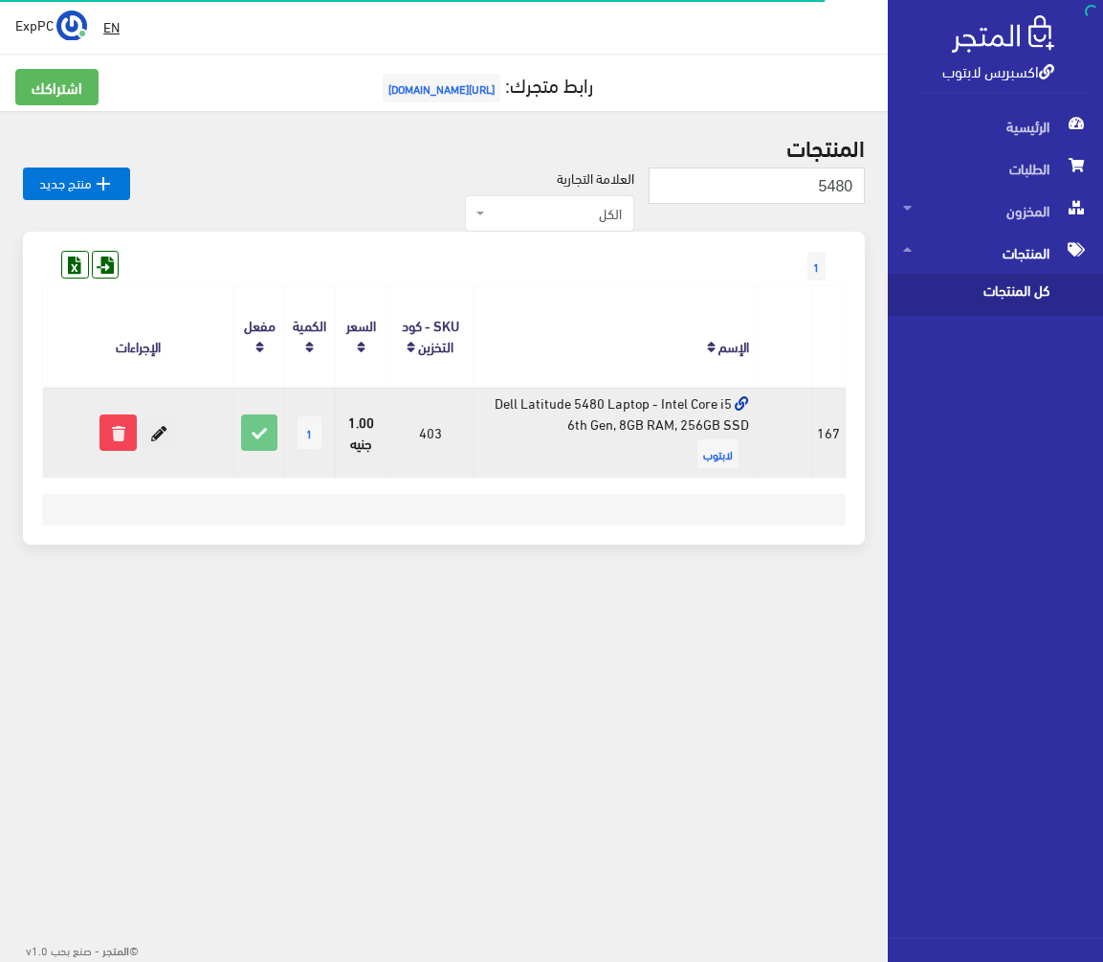
click at [167, 424] on icon at bounding box center [159, 432] width 34 height 34
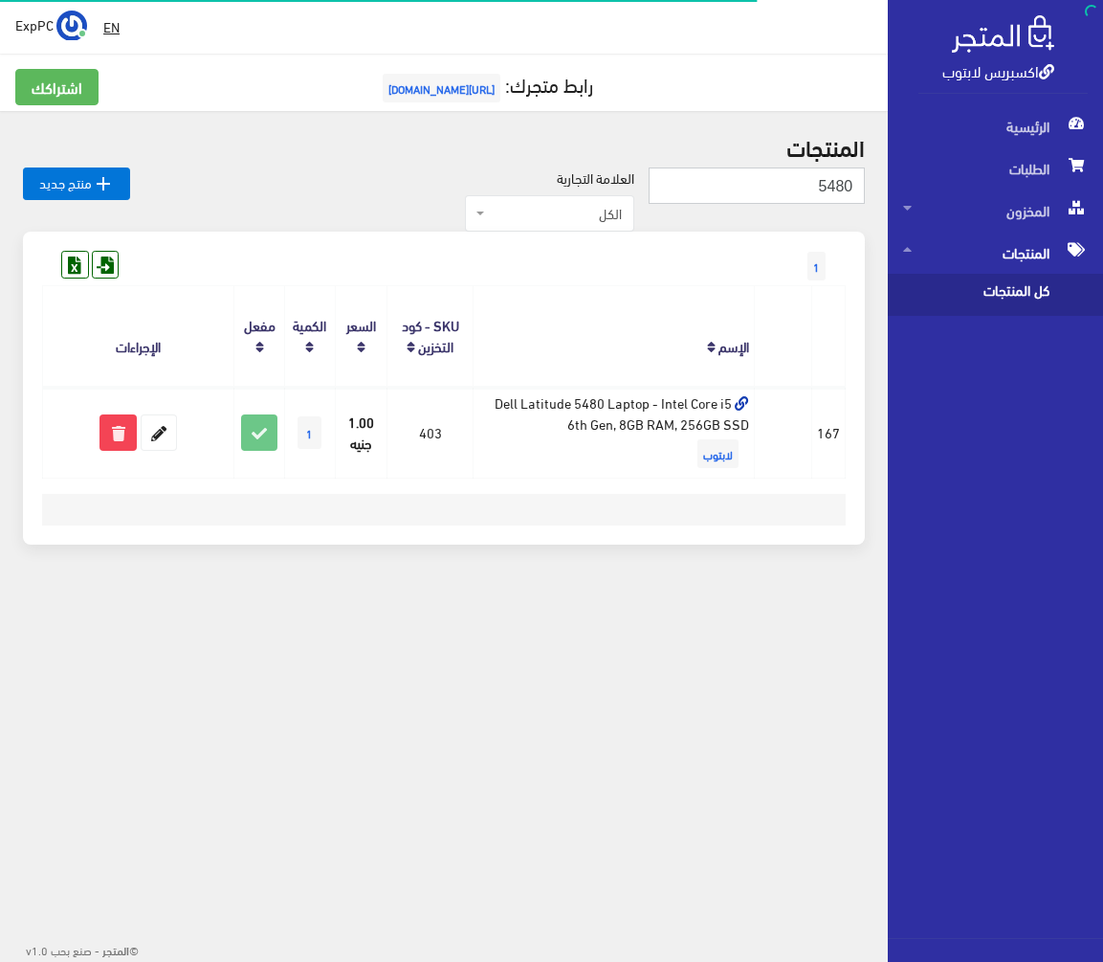
click at [843, 190] on input "5480" at bounding box center [757, 185] width 216 height 36
type input "5470"
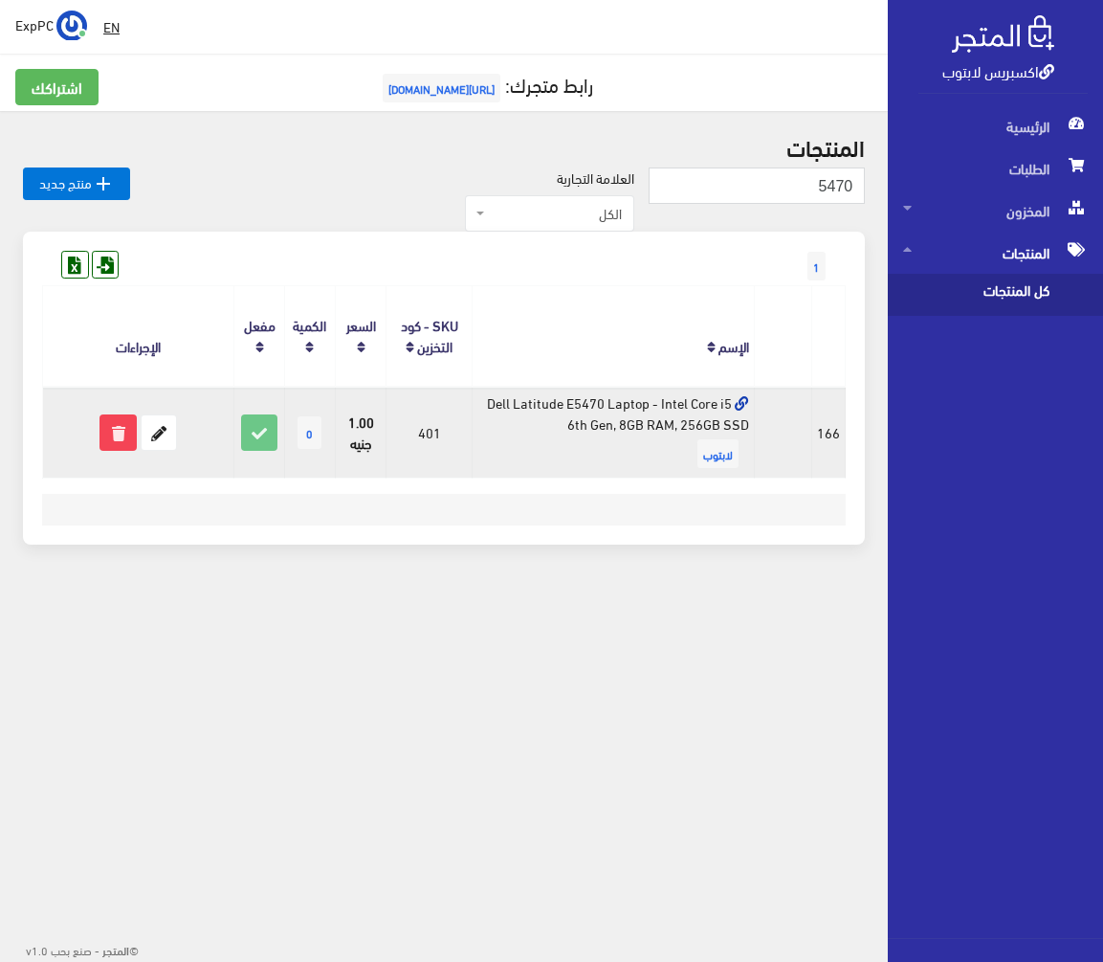
drag, startPoint x: 456, startPoint y: 430, endPoint x: 476, endPoint y: 427, distance: 19.3
click at [469, 428] on td "401" at bounding box center [430, 432] width 86 height 91
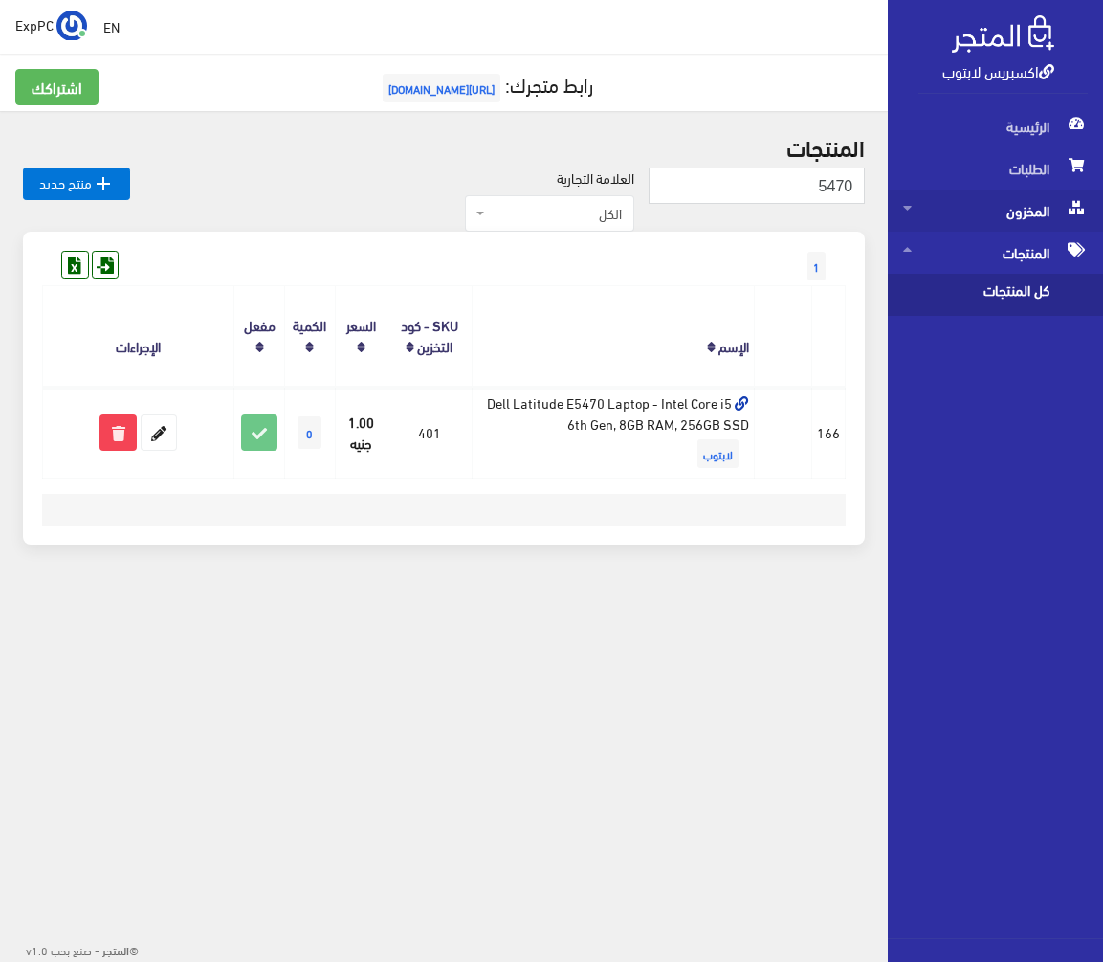
click at [981, 217] on span "المخزون" at bounding box center [995, 210] width 185 height 42
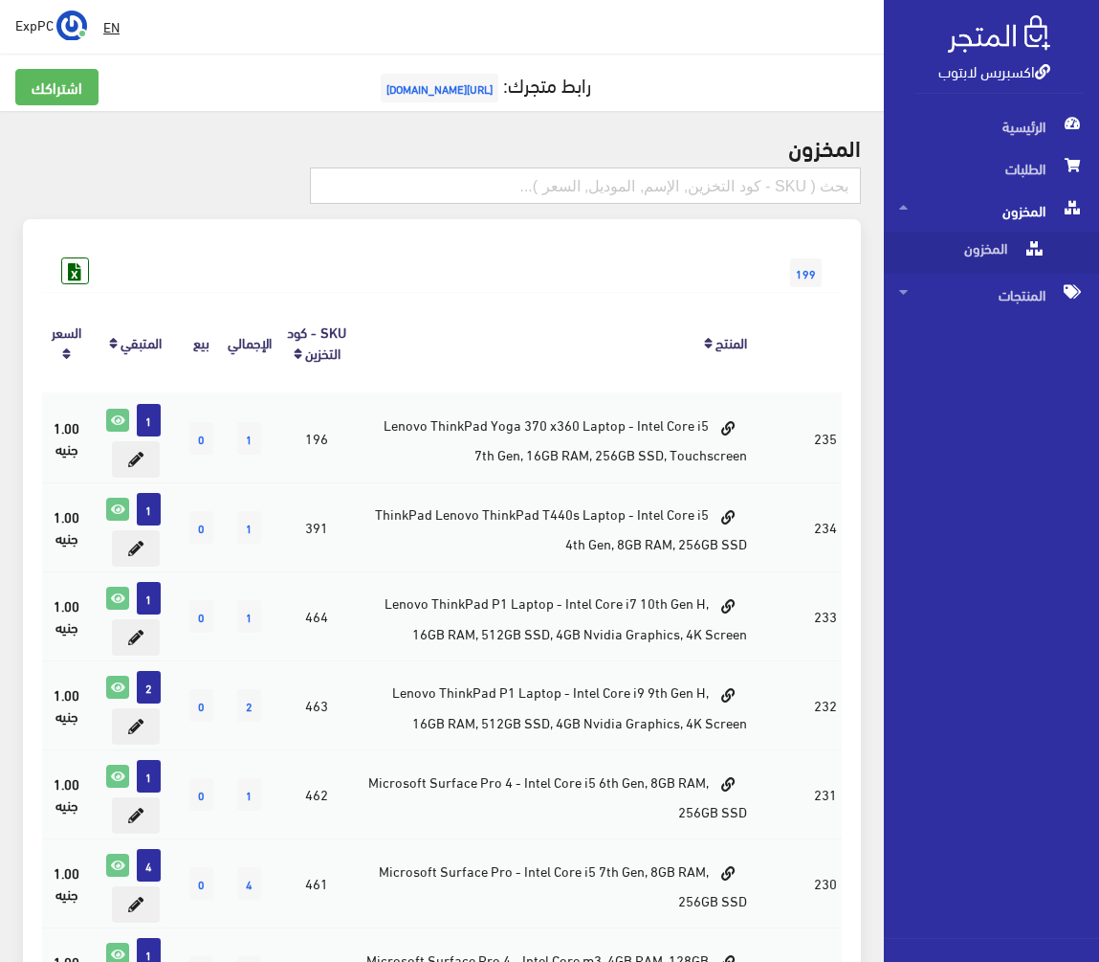
click at [713, 188] on input "text" at bounding box center [585, 185] width 551 height 36
click at [727, 188] on input "401" at bounding box center [585, 185] width 551 height 36
type input "401"
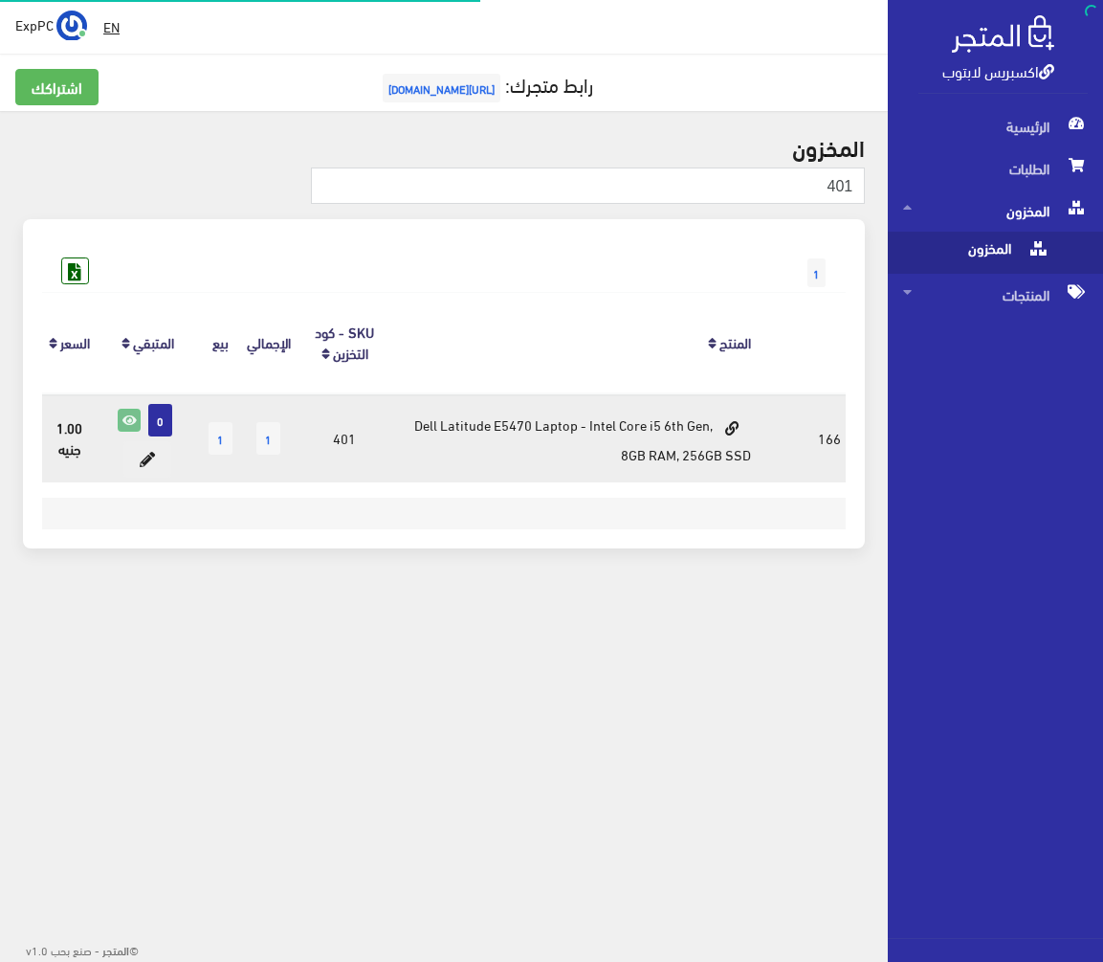
click at [131, 417] on icon at bounding box center [129, 419] width 21 height 21
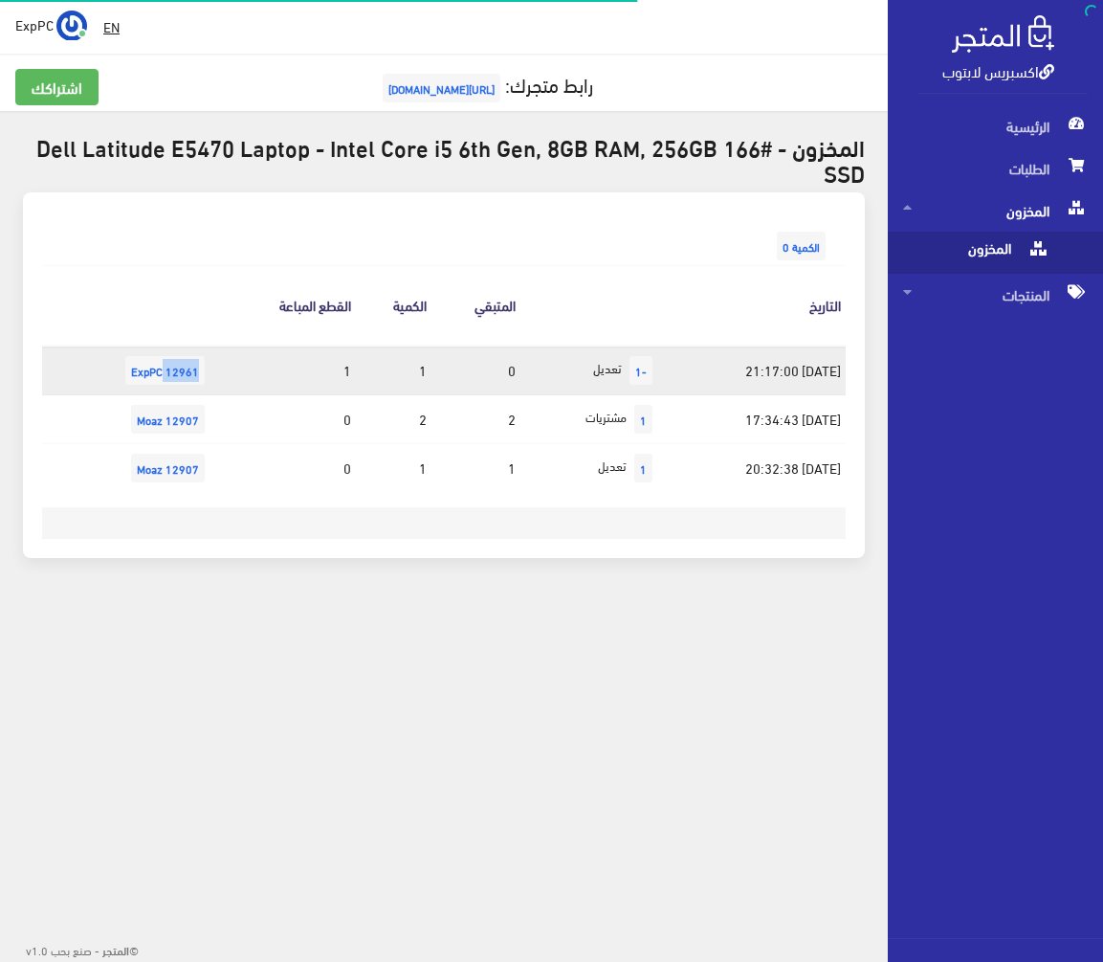
drag, startPoint x: 194, startPoint y: 382, endPoint x: 152, endPoint y: 370, distance: 43.6
click at [152, 370] on td "12961 ExpPC" at bounding box center [128, 370] width 172 height 50
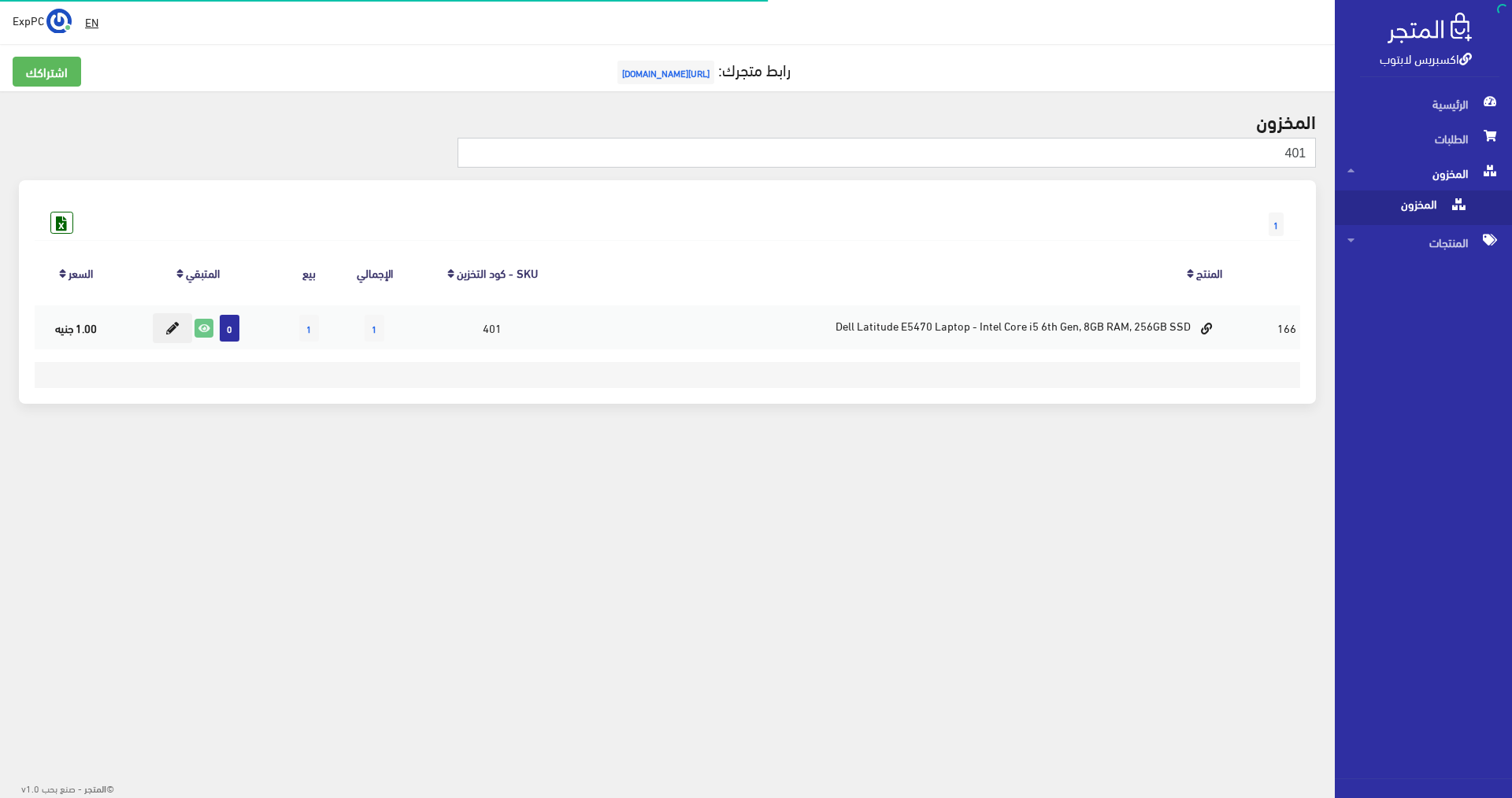
click at [1286, 162] on input "401" at bounding box center [886, 152] width 858 height 30
type input "5480"
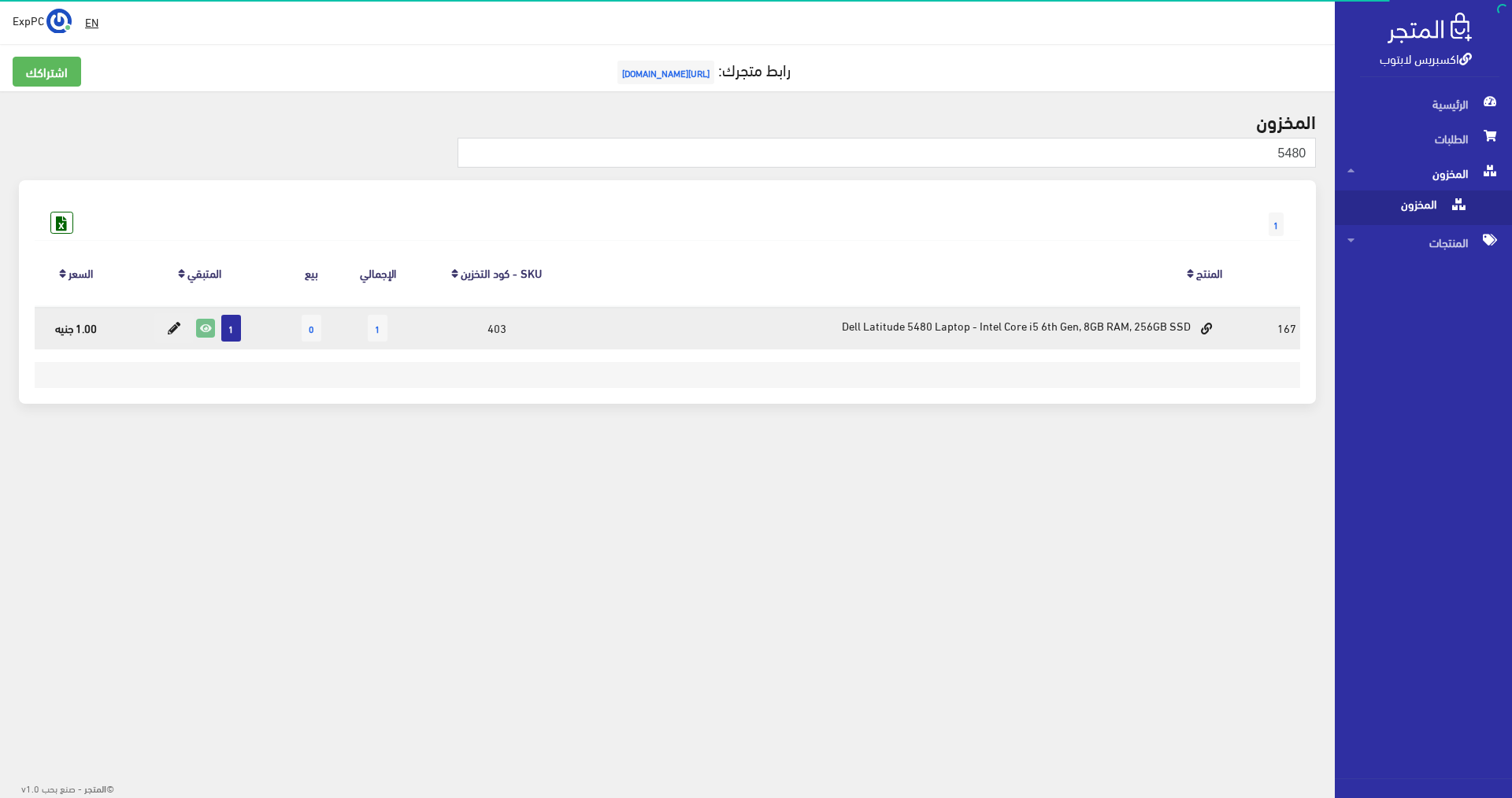
click at [214, 336] on icon at bounding box center [205, 327] width 17 height 17
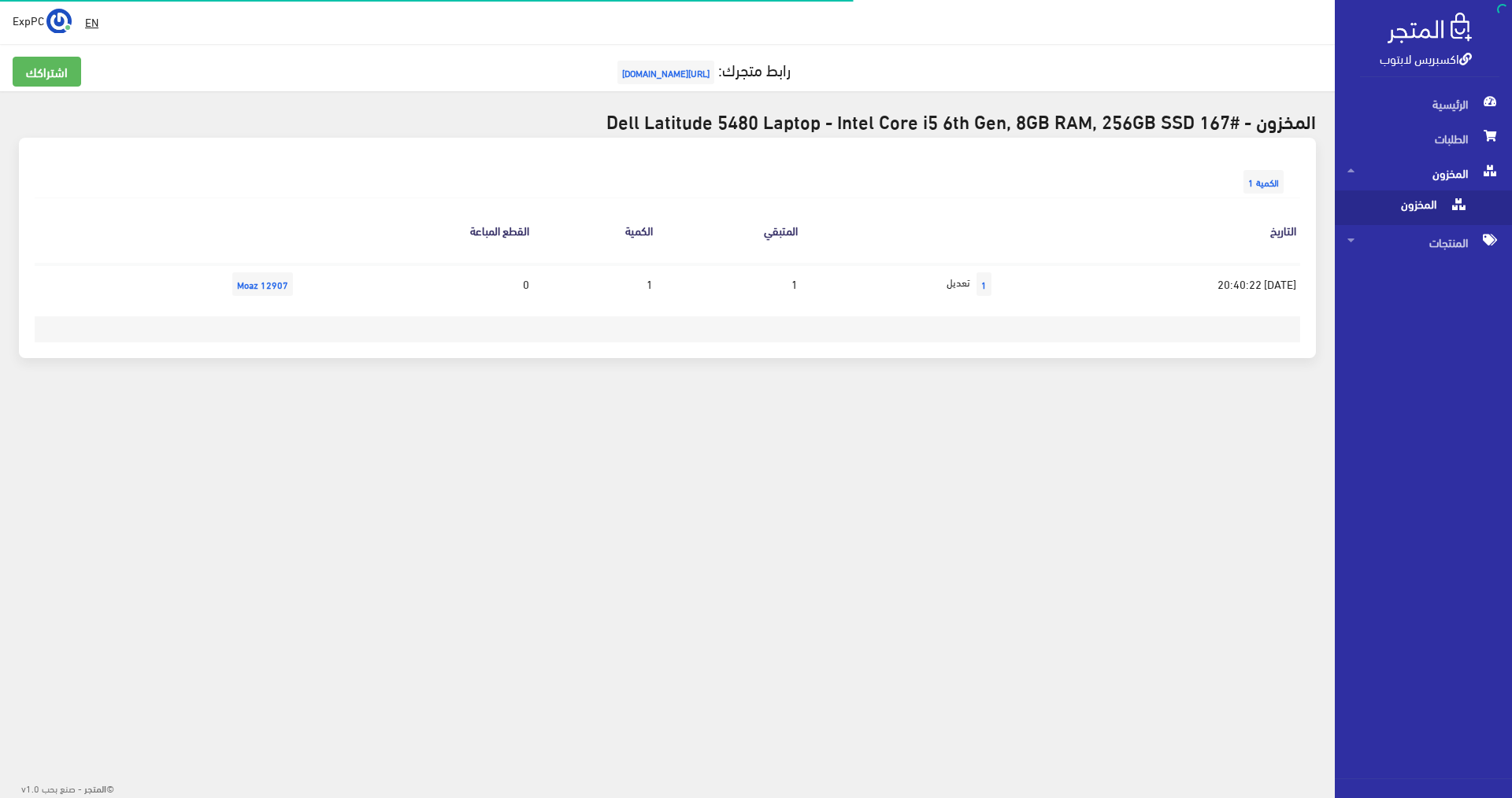
drag, startPoint x: 476, startPoint y: 291, endPoint x: 869, endPoint y: 233, distance: 397.3
click at [869, 233] on table "التاريخ المتبقي الكمية القطع المباعة 2025-07-23 20:40:22 1 تعديل 1 1 0 12907 Mo…" at bounding box center [668, 250] width 1266 height 106
click at [929, 344] on div "الكمية 1 التاريخ المتبقي الكمية القطع المباعة 2025-07-23 20:40:22 1 تعديل 1 1 1…" at bounding box center [668, 248] width 1297 height 220
drag, startPoint x: 941, startPoint y: 295, endPoint x: 626, endPoint y: 304, distance: 315.1
click at [626, 304] on div "التاريخ المتبقي الكمية القطع المباعة 2025-07-23 20:40:22 1 تعديل 1 1 0 12907 Mo…" at bounding box center [668, 257] width 1266 height 118
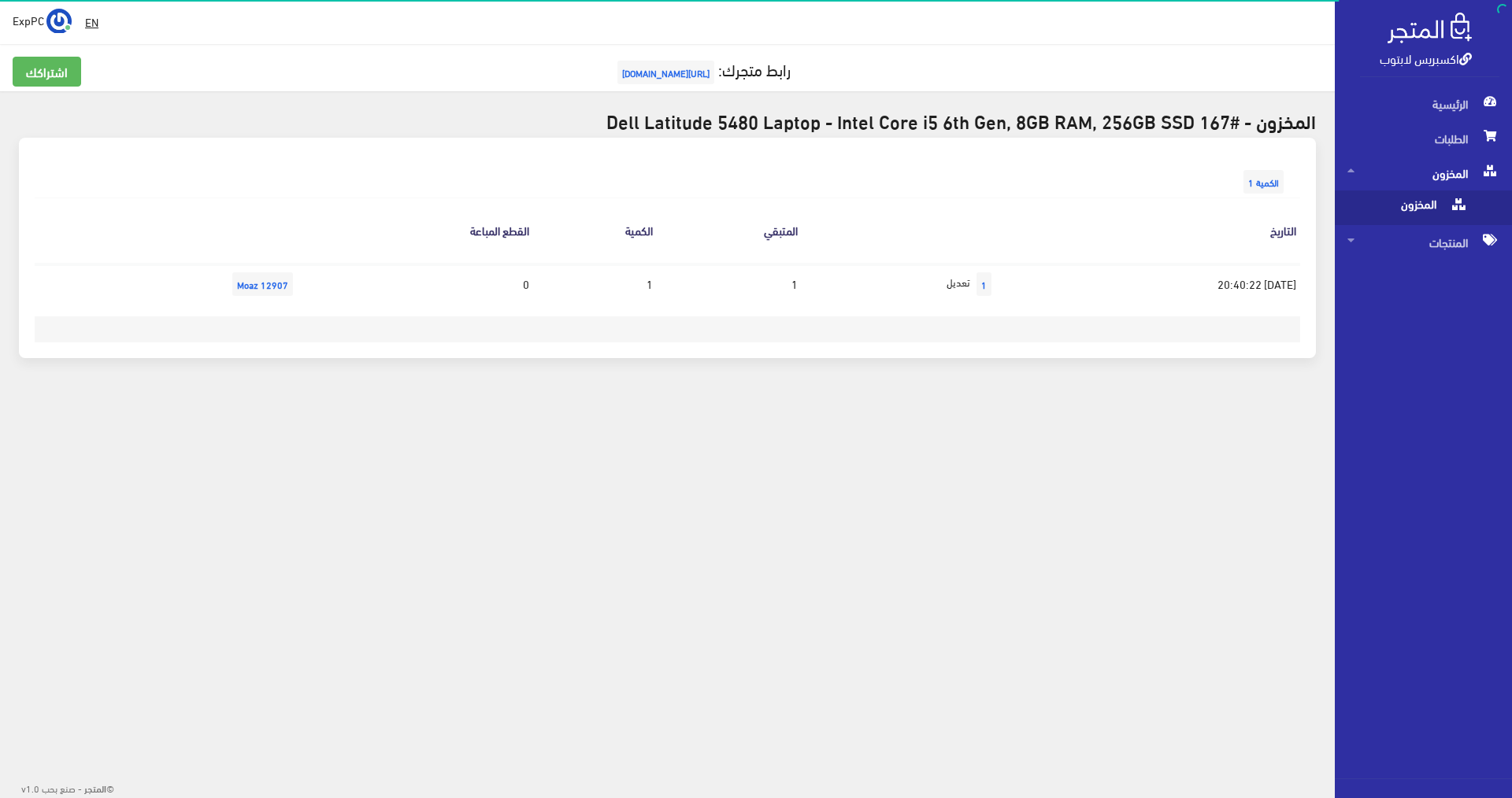
click at [1040, 333] on footer at bounding box center [668, 330] width 1266 height 26
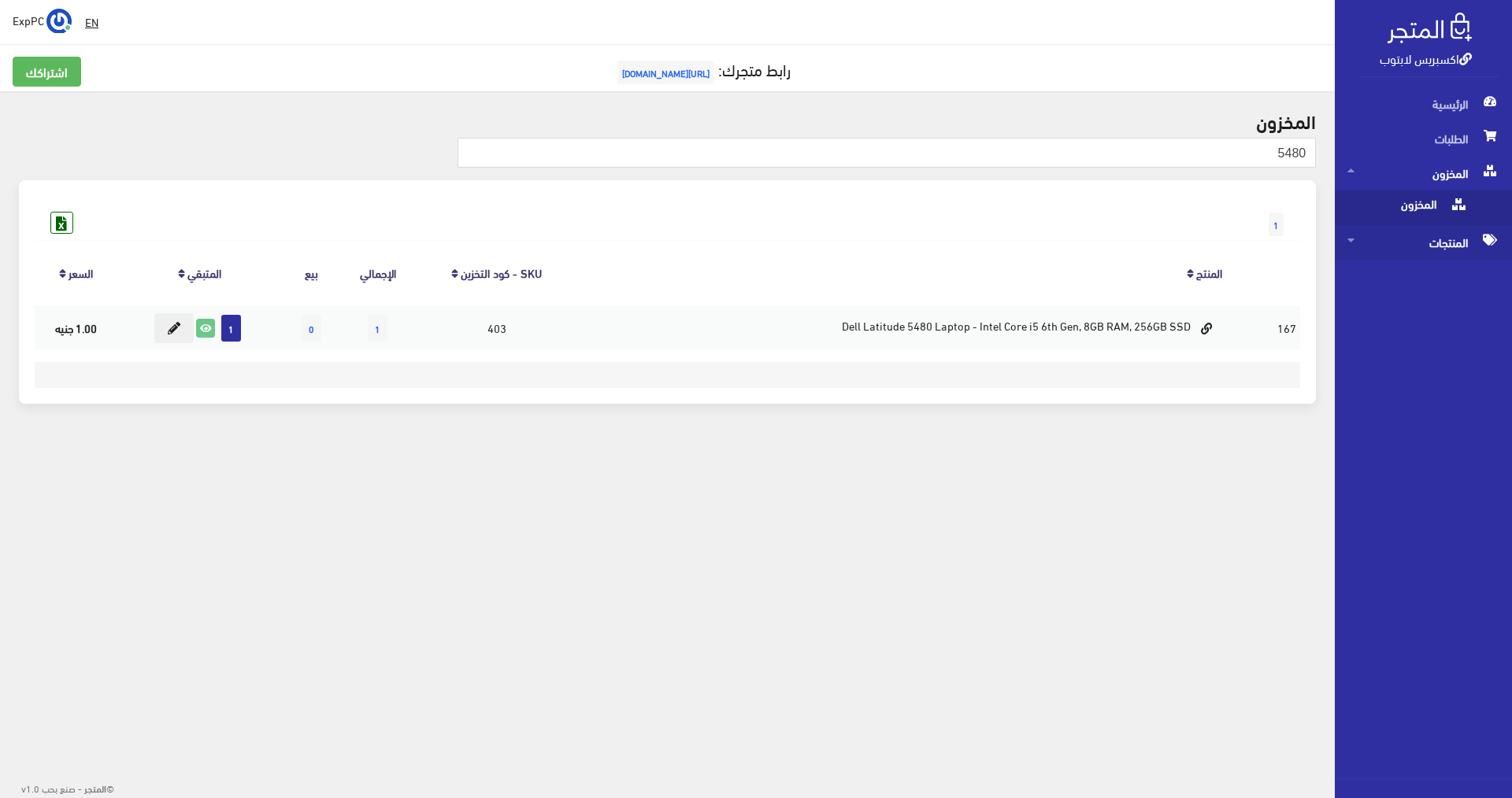
click at [1443, 262] on div "الرئيسية الطلبات المخزون المخزون" at bounding box center [1417, 432] width 191 height 692
click at [1444, 236] on span "المنتجات" at bounding box center [1423, 243] width 152 height 35
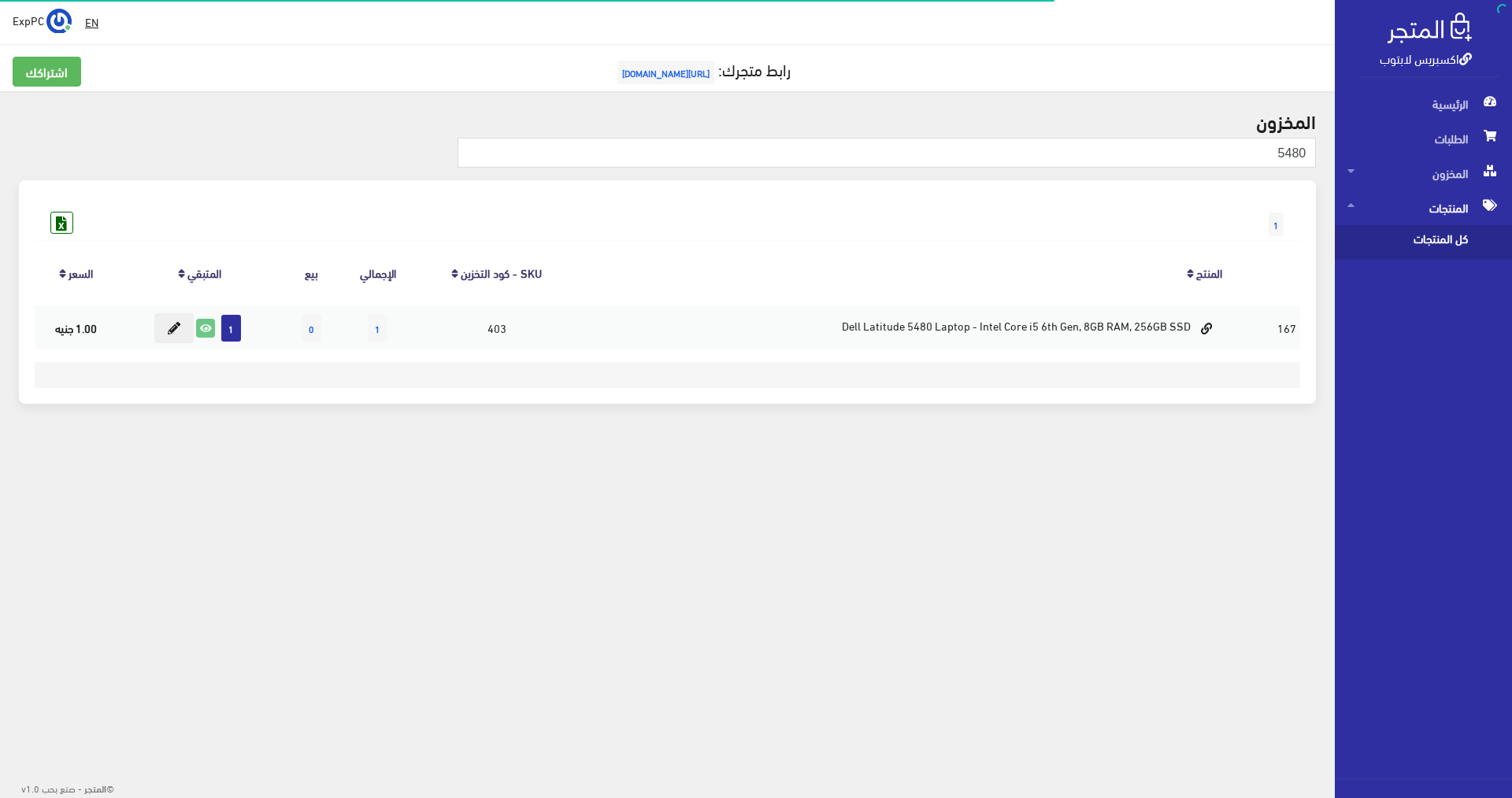
click at [1441, 276] on div "الرئيسية الطلبات المخزون المخزون" at bounding box center [1417, 432] width 191 height 692
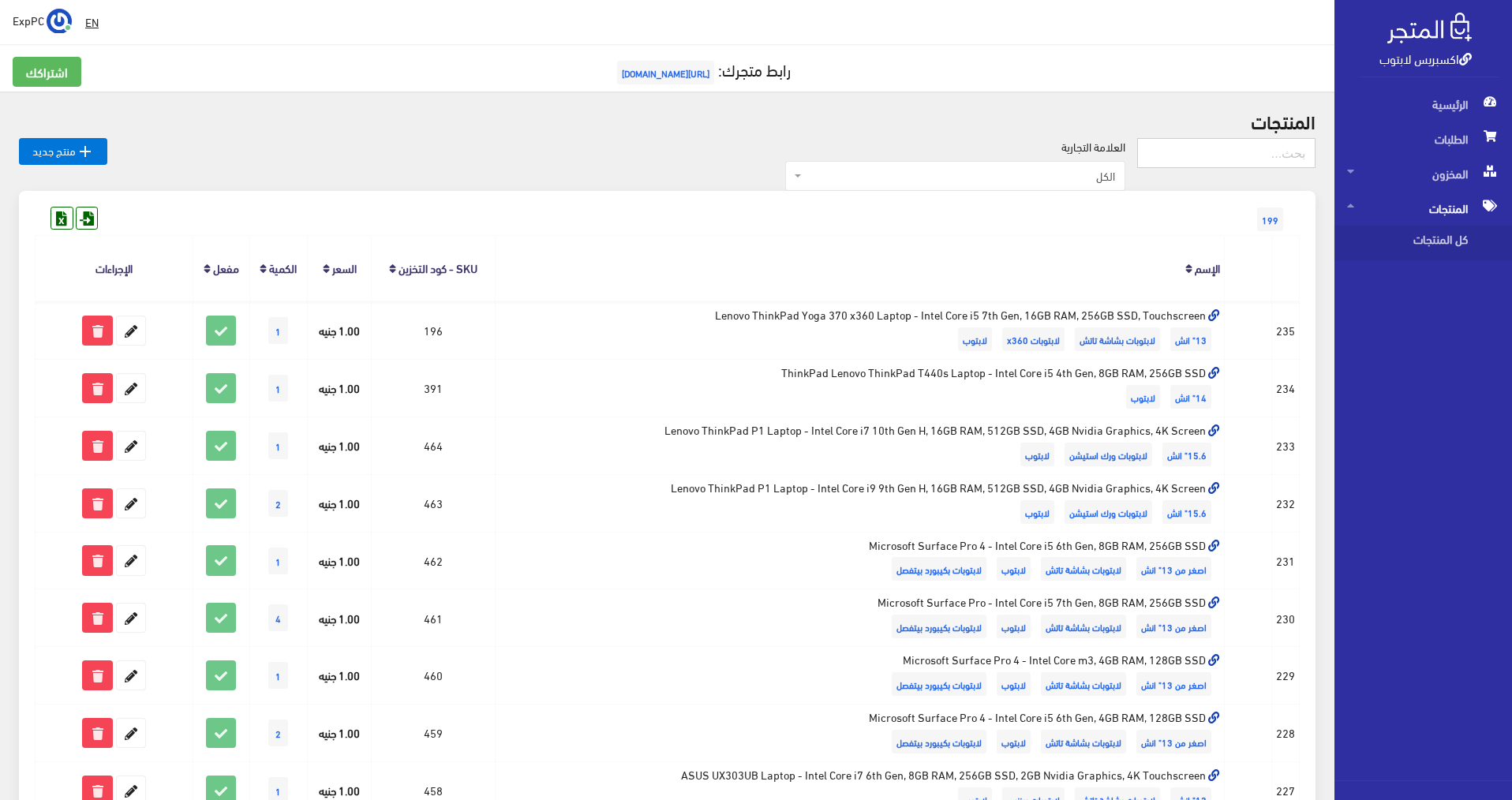
click at [1221, 141] on input "text" at bounding box center [1227, 153] width 178 height 30
type input "g2"
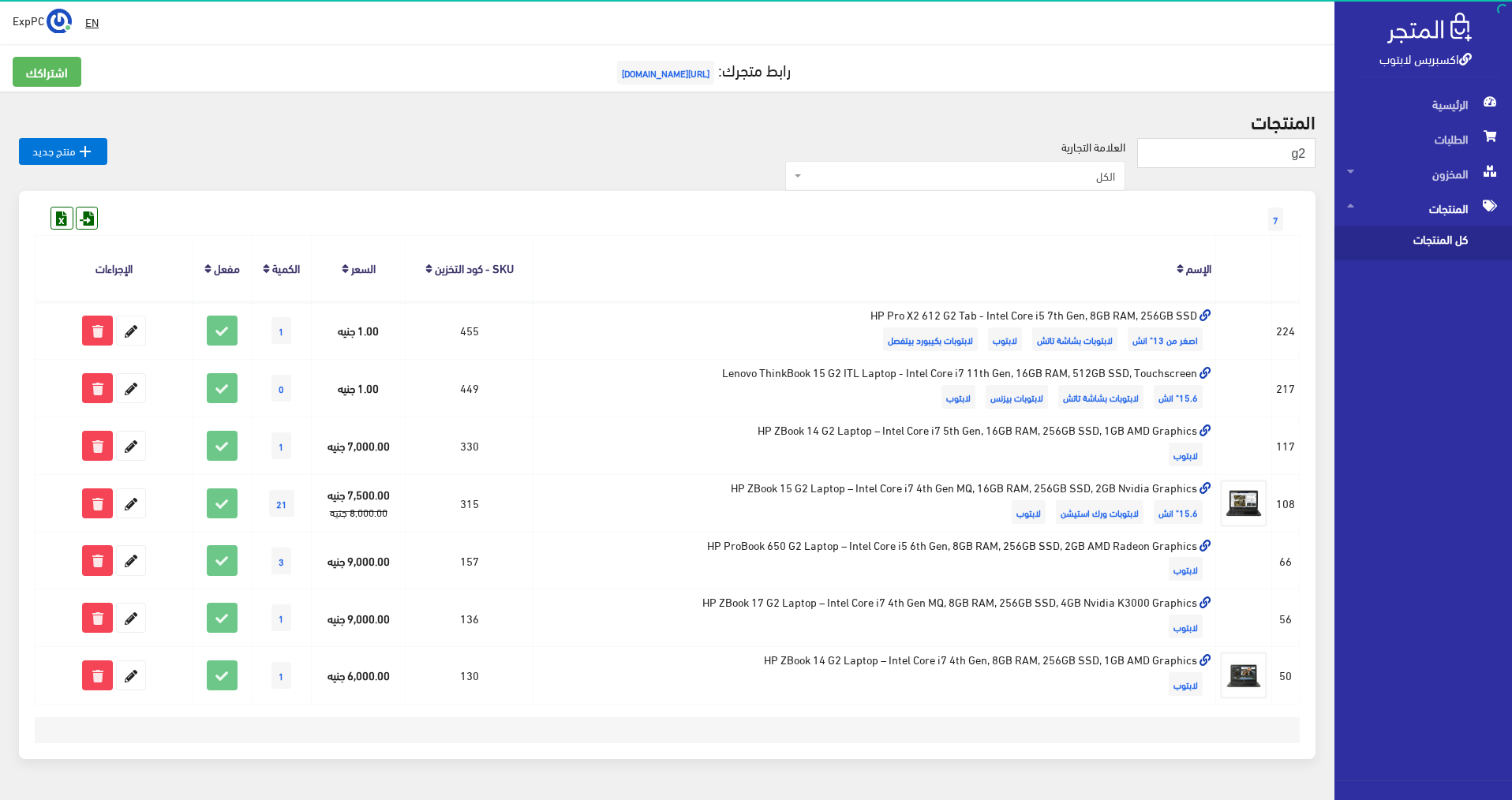
drag, startPoint x: 655, startPoint y: 7, endPoint x: 558, endPoint y: 7, distance: 97.0
click at [558, 7] on div " EN ExpPC اشتراكي" at bounding box center [667, 22] width 1335 height 45
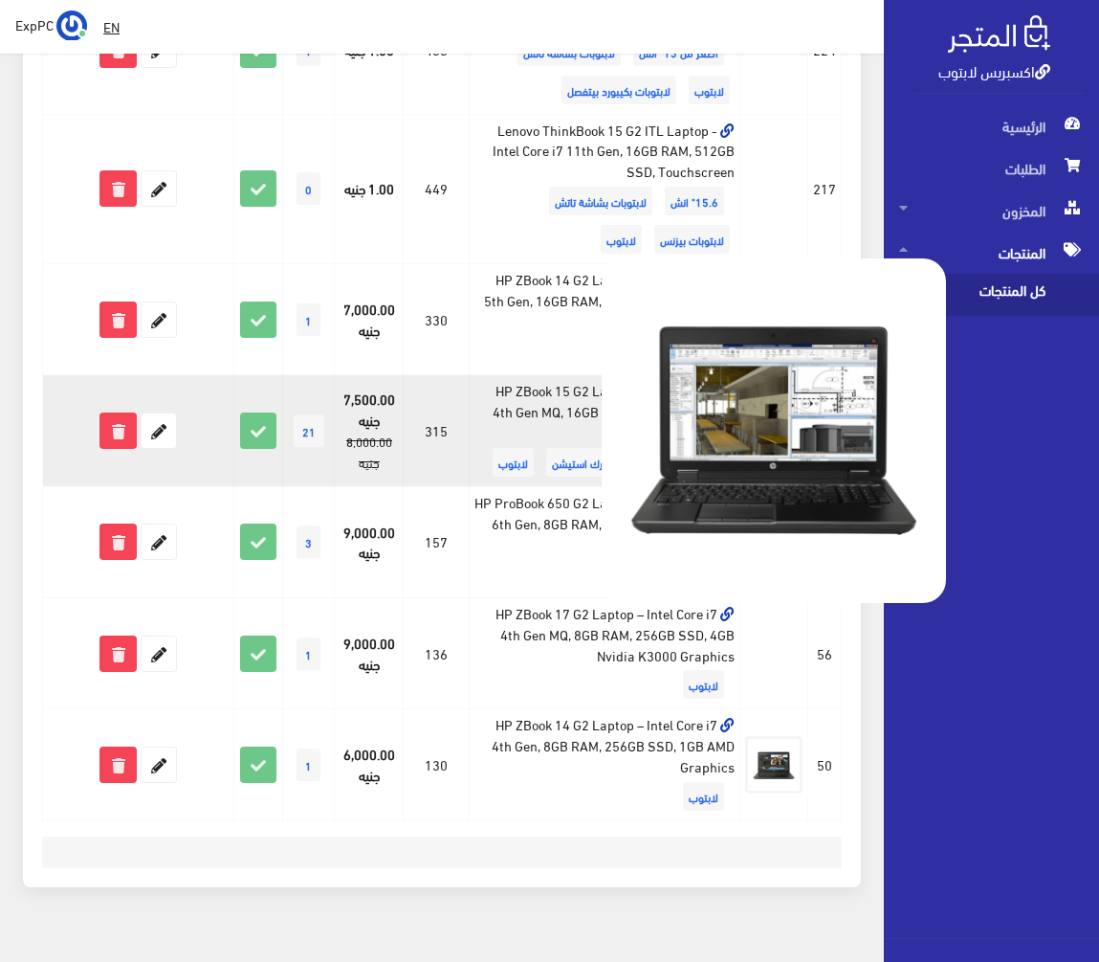
scroll to position [455, 0]
